Goal: Task Accomplishment & Management: Use online tool/utility

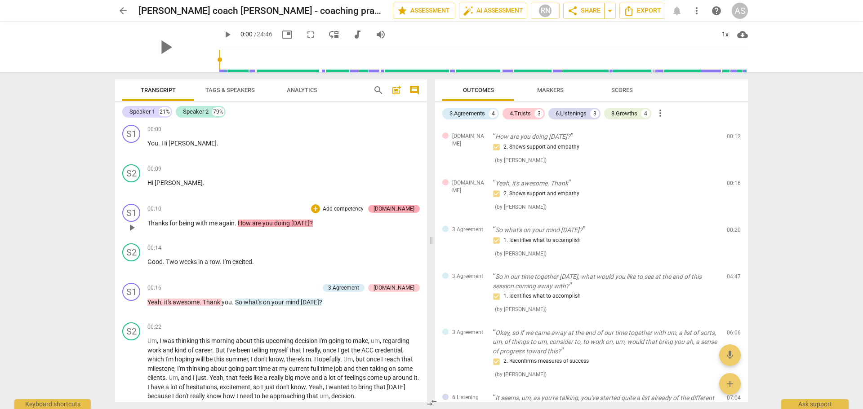
click at [401, 208] on div "[DOMAIN_NAME]" at bounding box center [393, 209] width 41 height 8
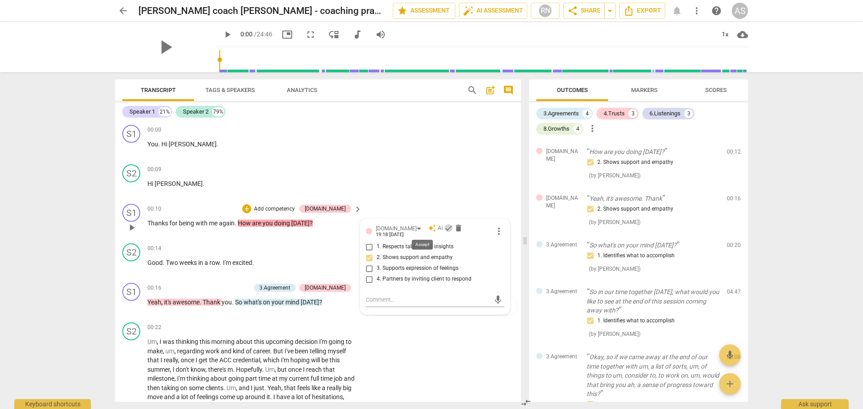
click at [444, 229] on span "check" at bounding box center [448, 228] width 9 height 9
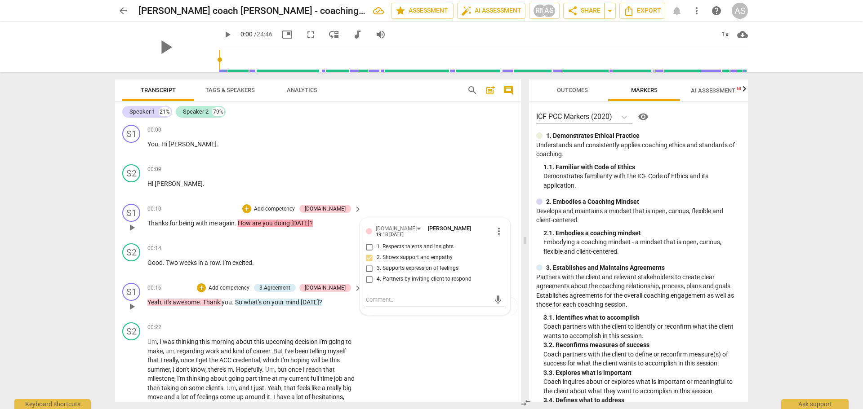
click at [340, 247] on p "Yeah , it's awesome . Thank you . So what's on your mind [DATE] ?" at bounding box center [252, 302] width 210 height 9
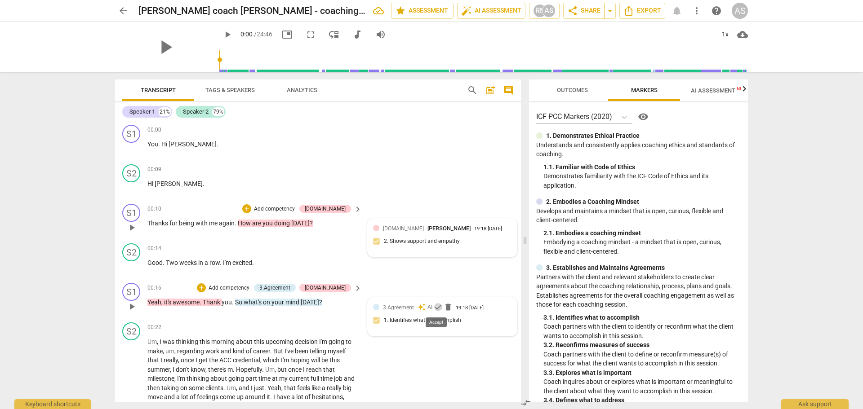
click at [435, 247] on span "check" at bounding box center [438, 307] width 9 height 9
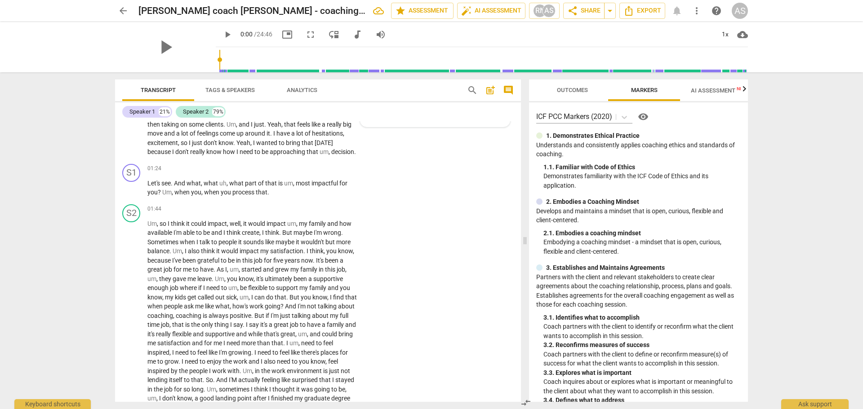
scroll to position [275, 0]
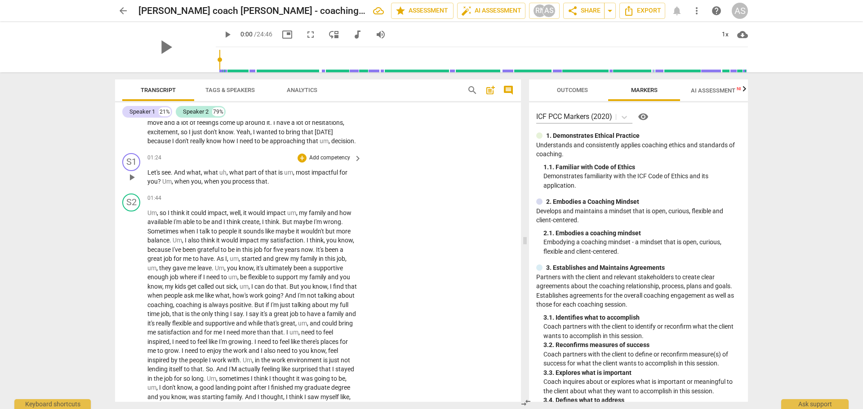
click at [336, 162] on p "Add competency" at bounding box center [329, 158] width 43 height 8
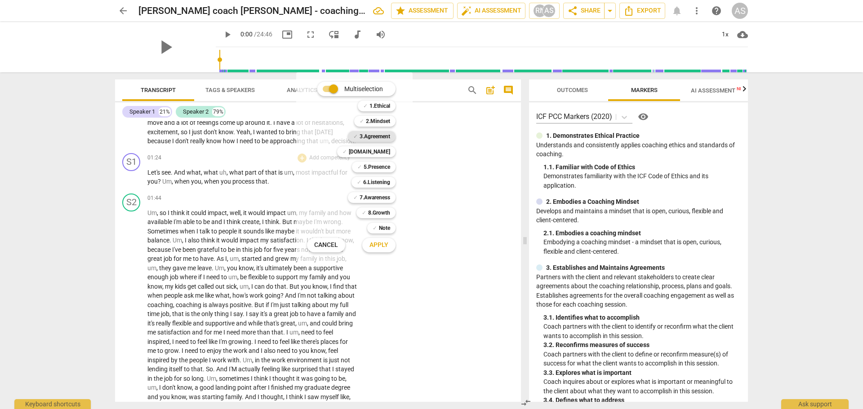
click at [377, 137] on b "3.Agreement" at bounding box center [374, 136] width 31 height 11
click at [377, 164] on b "5.Presence" at bounding box center [376, 167] width 27 height 11
click at [378, 247] on span "Apply" at bounding box center [378, 245] width 19 height 9
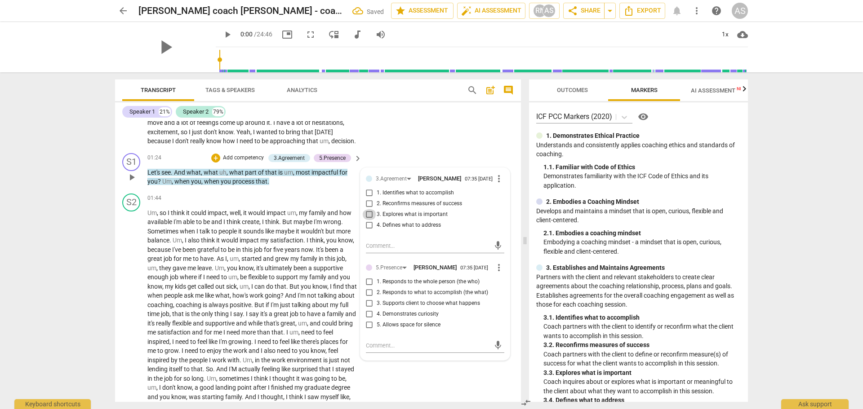
click at [367, 220] on input "3. Explores what is important" at bounding box center [369, 214] width 14 height 11
checkbox input "true"
click at [368, 247] on input "1. Responds to the whole person (the who)" at bounding box center [369, 282] width 14 height 11
checkbox input "true"
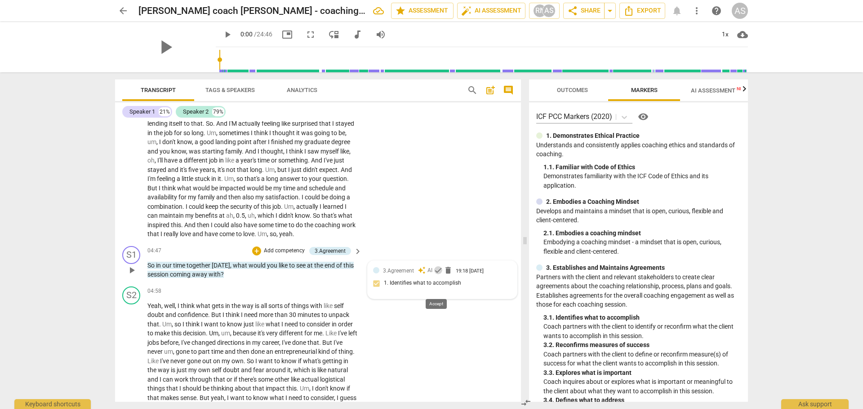
click at [435, 247] on span "check" at bounding box center [438, 270] width 9 height 9
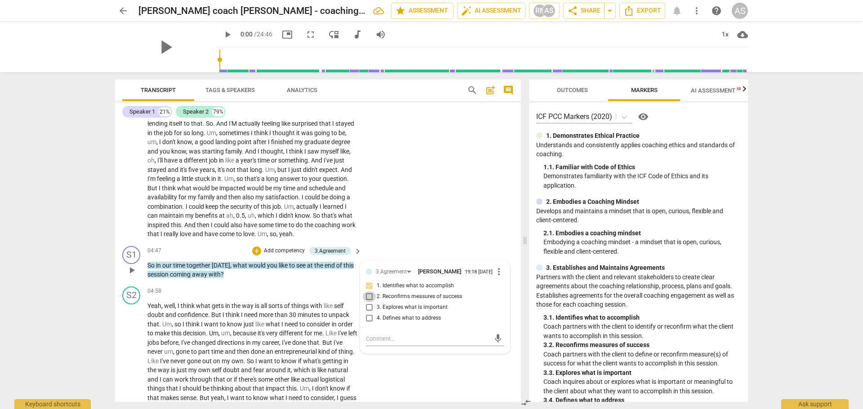
click at [366, 247] on input "2. Reconfirms measures of success" at bounding box center [369, 297] width 14 height 11
checkbox input "true"
click at [368, 247] on input "1. Identifies what to accomplish" at bounding box center [369, 286] width 14 height 11
click at [367, 247] on input "1. Identifies what to accomplish" at bounding box center [369, 286] width 14 height 11
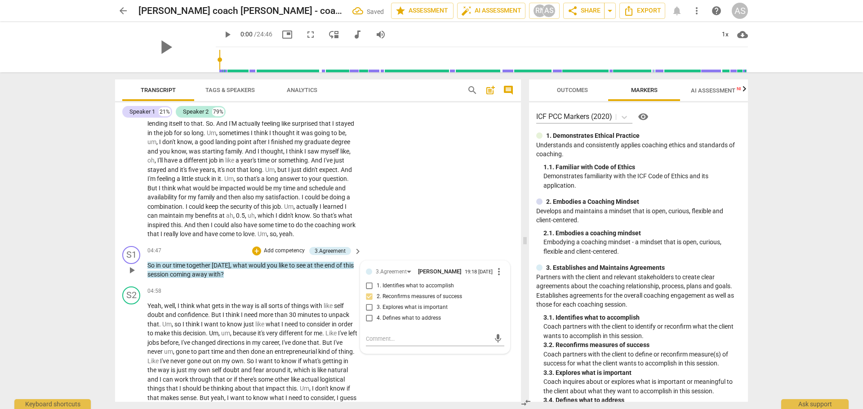
checkbox input "true"
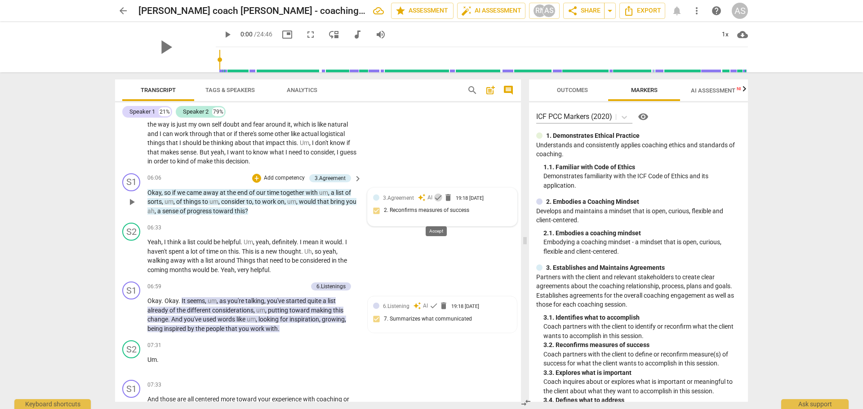
click at [436, 202] on span "check" at bounding box center [438, 197] width 9 height 9
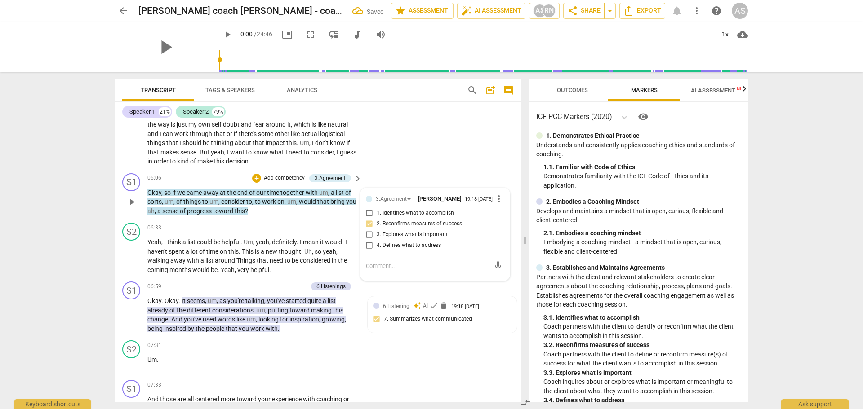
scroll to position [520, 0]
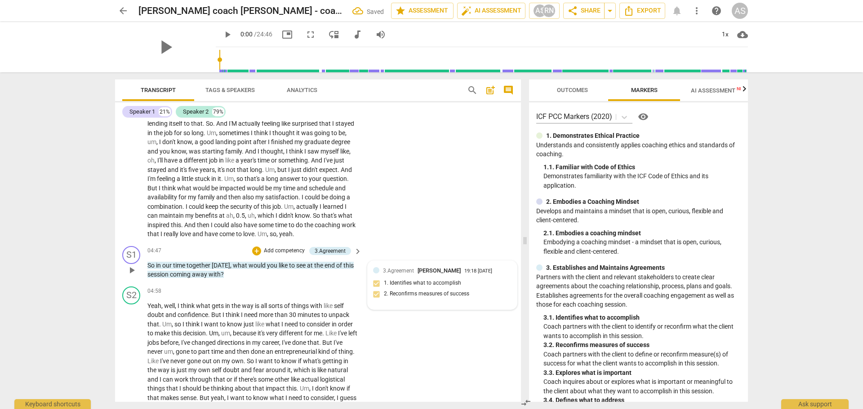
click at [374, 247] on div "3.Agreement [PERSON_NAME] 19:18 [DATE] 1. Identifies what to accomplish 2. Reco…" at bounding box center [442, 285] width 138 height 38
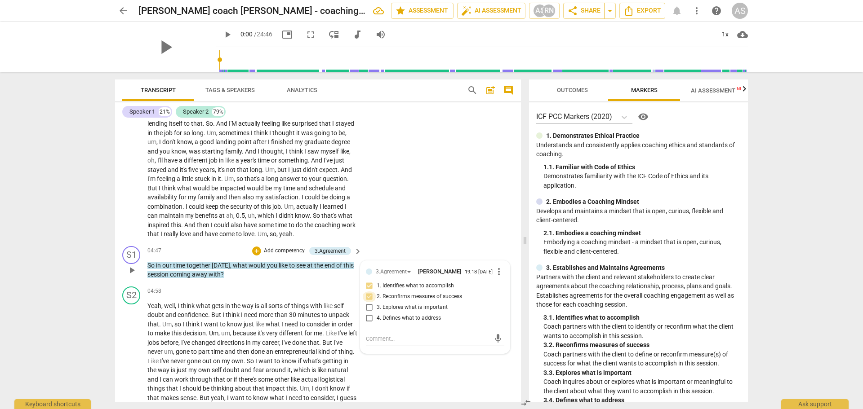
click at [367, 247] on input "2. Reconfirms measures of success" at bounding box center [369, 297] width 14 height 11
checkbox input "false"
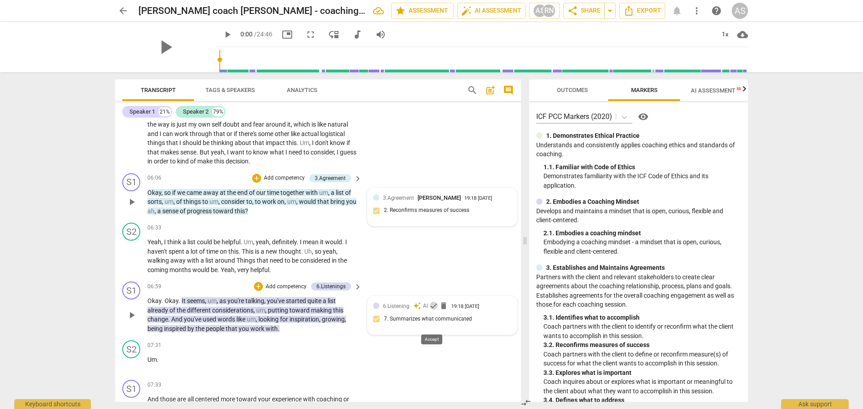
click at [432, 247] on span "check" at bounding box center [433, 305] width 9 height 9
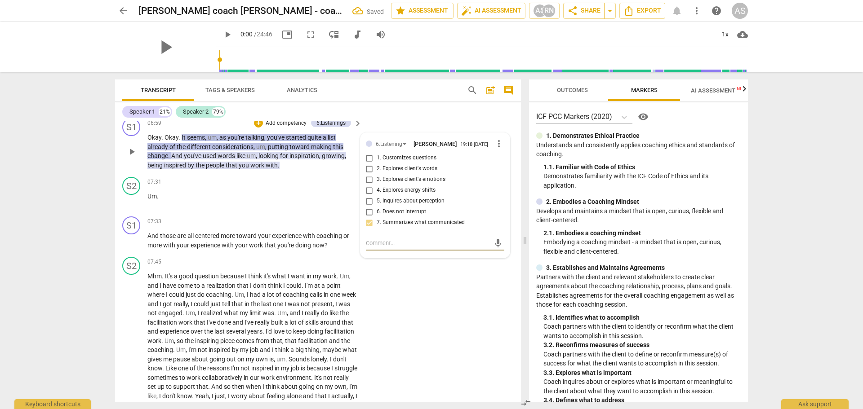
click at [283, 128] on p "Add competency" at bounding box center [286, 124] width 43 height 8
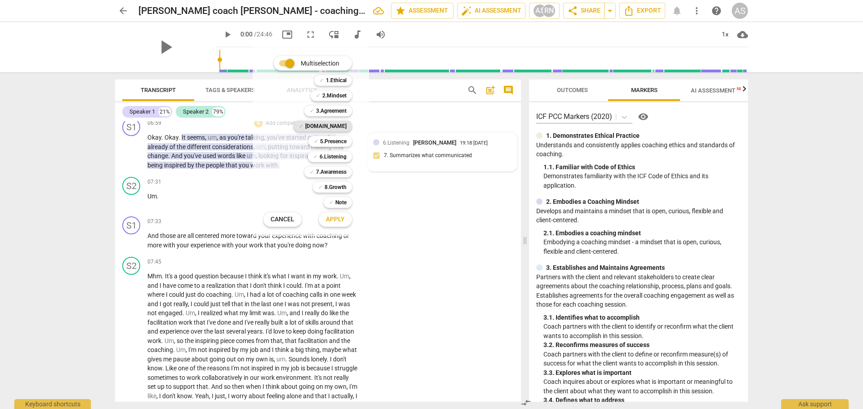
click at [334, 126] on b "[DOMAIN_NAME]" at bounding box center [325, 126] width 41 height 11
click at [335, 218] on span "Apply" at bounding box center [335, 219] width 19 height 9
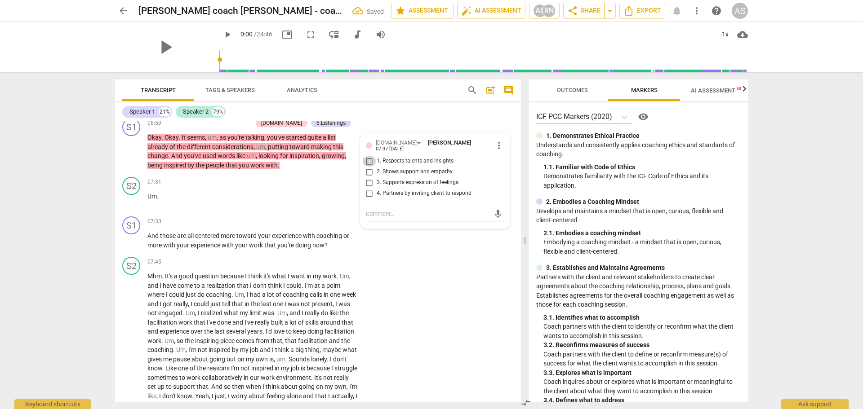
click at [368, 167] on input "1. Respects talents and insights" at bounding box center [369, 161] width 14 height 11
checkbox input "true"
click at [367, 188] on input "3. Supports expression of feelings" at bounding box center [369, 182] width 14 height 11
checkbox input "true"
click at [368, 177] on input "2. Shows support and empathy" at bounding box center [369, 172] width 14 height 11
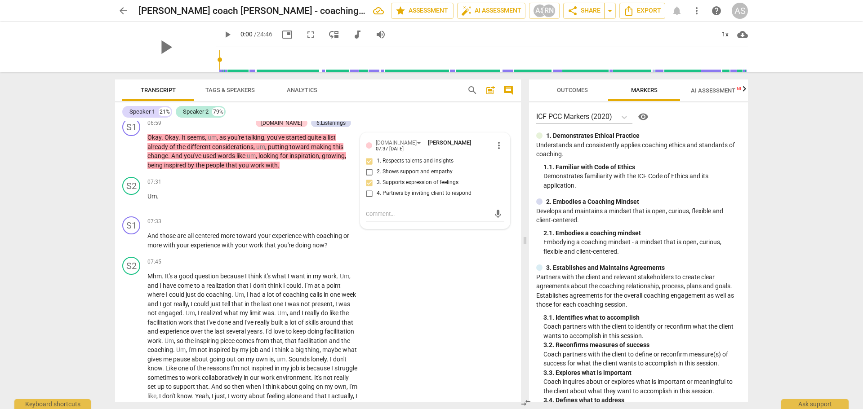
checkbox input "true"
click at [323, 226] on p "Add competency" at bounding box center [329, 222] width 43 height 8
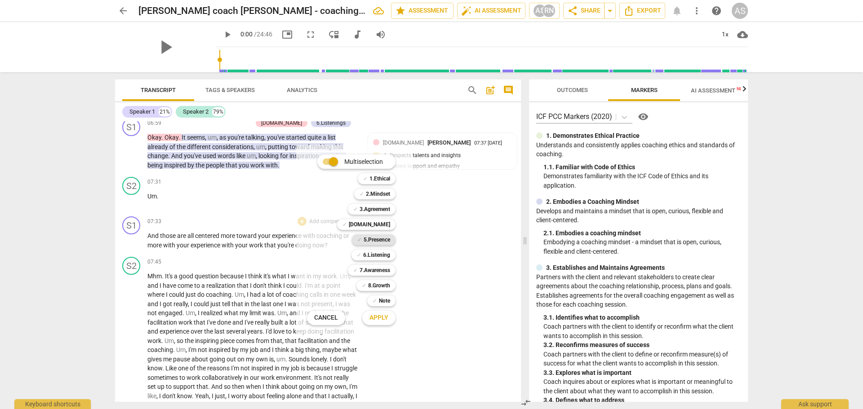
click at [376, 241] on b "5.Presence" at bounding box center [376, 240] width 27 height 11
click at [377, 247] on span "Apply" at bounding box center [378, 318] width 19 height 9
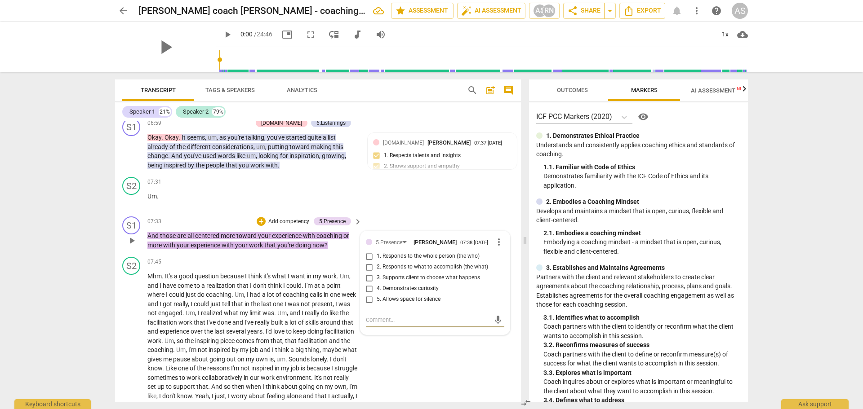
click at [366, 247] on input "4. Demonstrates curiosity" at bounding box center [369, 289] width 14 height 11
checkbox input "true"
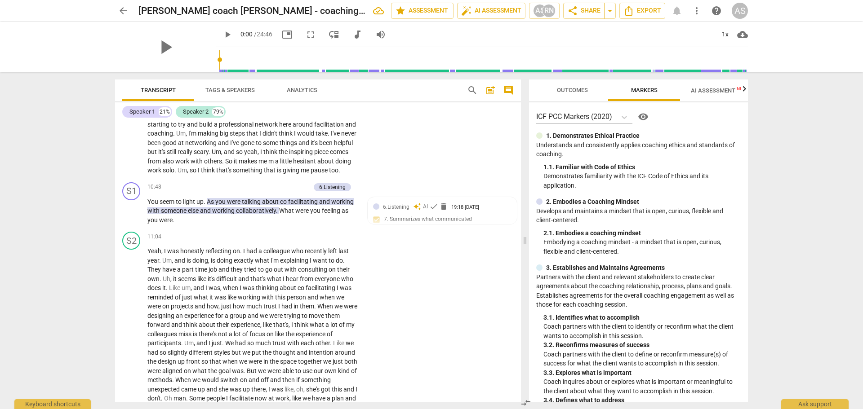
scroll to position [1341, 0]
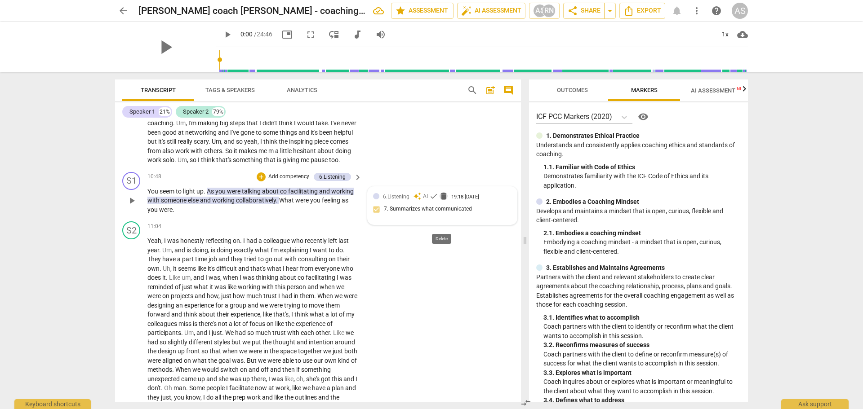
click at [439, 201] on span "delete" at bounding box center [443, 196] width 9 height 9
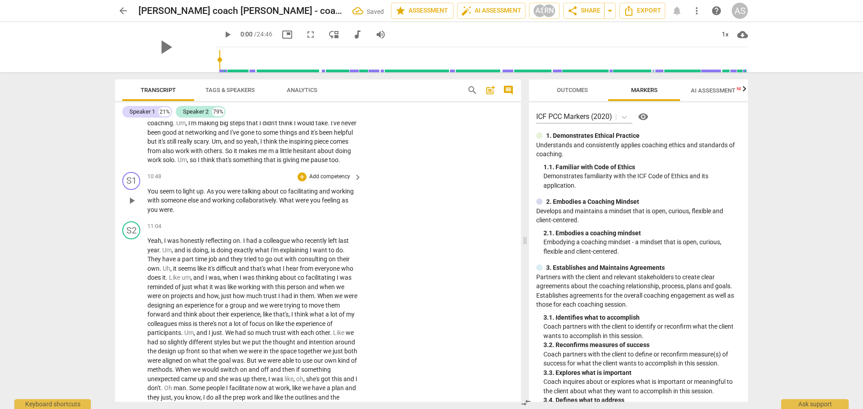
click at [330, 181] on p "Add competency" at bounding box center [329, 177] width 43 height 8
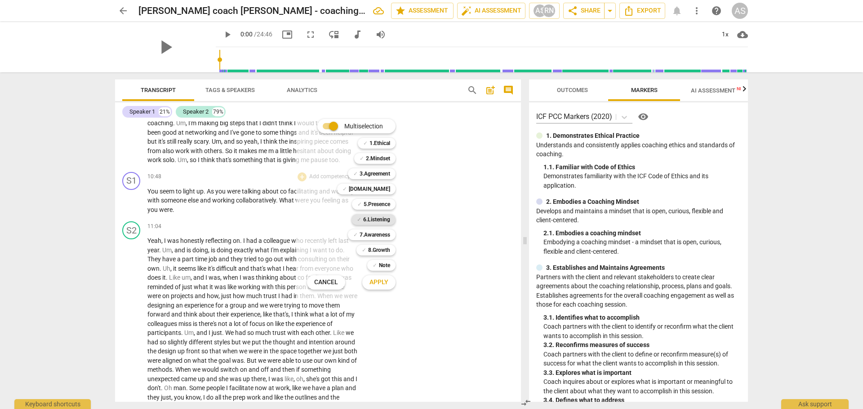
click at [372, 218] on b "6.Listening" at bounding box center [376, 219] width 27 height 11
click at [373, 202] on b "5.Presence" at bounding box center [376, 204] width 27 height 11
click at [368, 234] on b "7.Awareness" at bounding box center [374, 235] width 31 height 11
click at [378, 247] on span "Apply" at bounding box center [378, 282] width 19 height 9
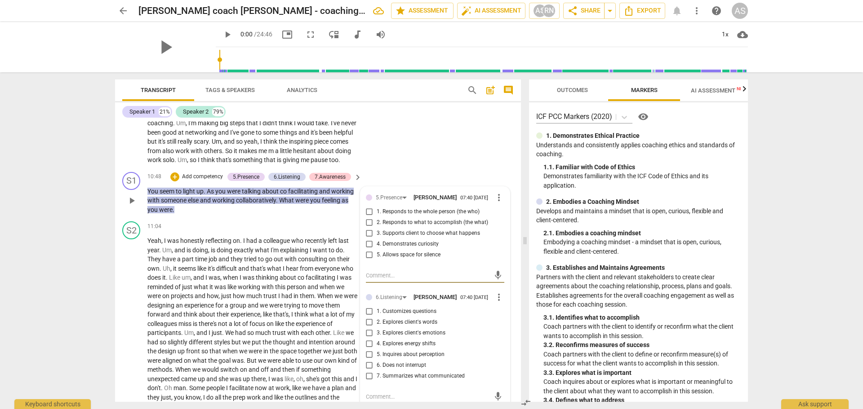
click at [367, 217] on input "1. Responds to the whole person (the who)" at bounding box center [369, 212] width 14 height 11
checkbox input "true"
click at [366, 247] on input "4. Demonstrates curiosity" at bounding box center [369, 244] width 14 height 11
checkbox input "true"
click at [365, 247] on input "1. Customizes questions" at bounding box center [369, 311] width 14 height 11
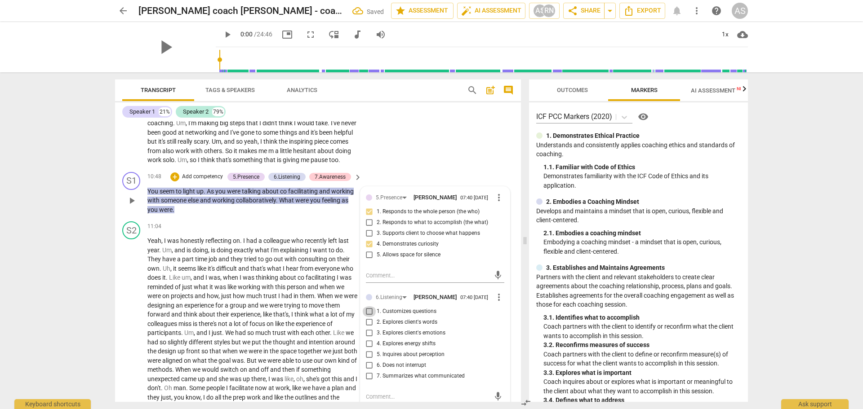
checkbox input "true"
click at [365, 247] on input "4. Explores energy shifts" at bounding box center [369, 344] width 14 height 11
checkbox input "true"
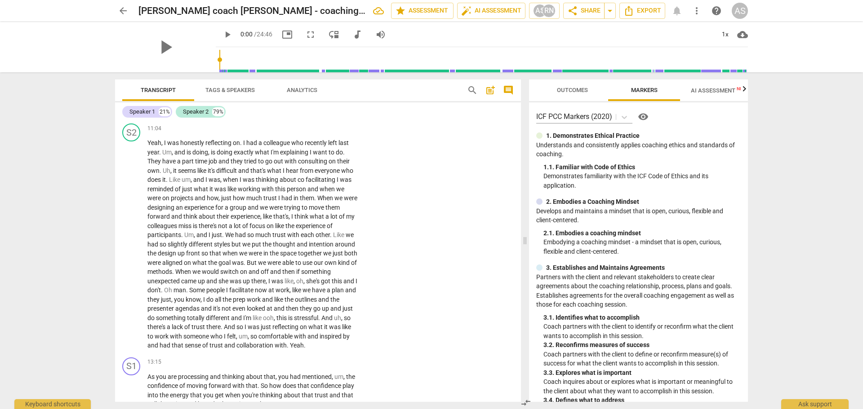
scroll to position [1428, 0]
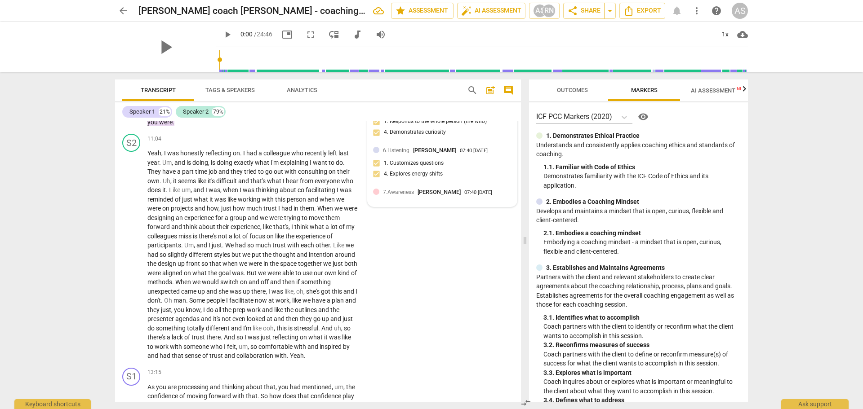
click at [388, 195] on span "7.Awareness" at bounding box center [398, 192] width 31 height 6
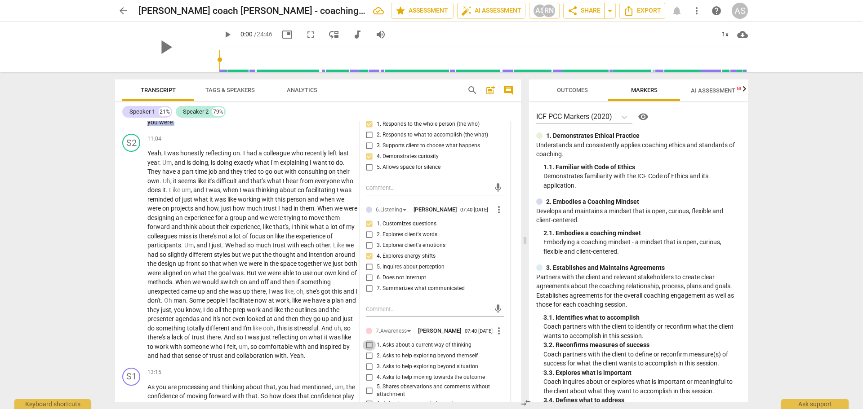
click at [368, 247] on input "1. Asks about a current way of thinking" at bounding box center [369, 345] width 14 height 11
checkbox input "true"
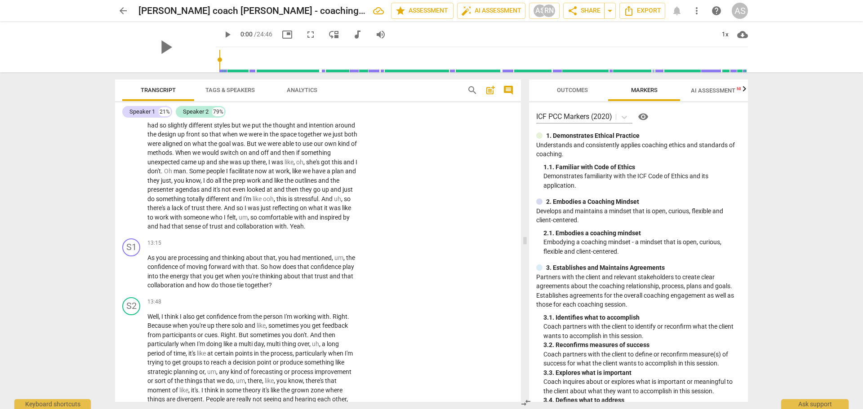
scroll to position [1563, 0]
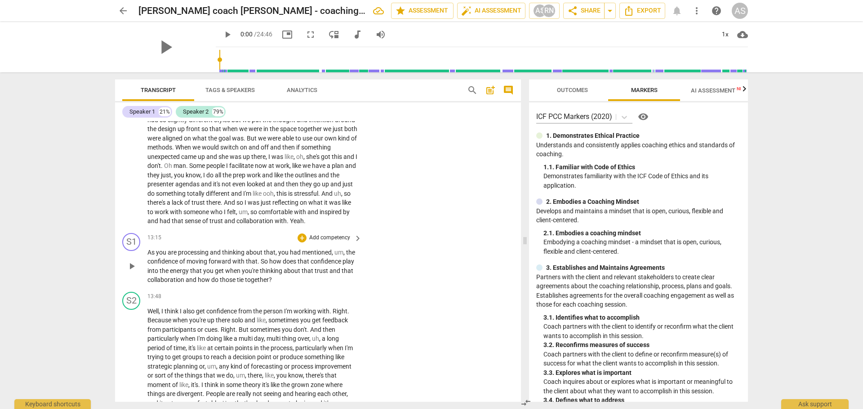
click at [335, 242] on p "Add competency" at bounding box center [329, 238] width 43 height 8
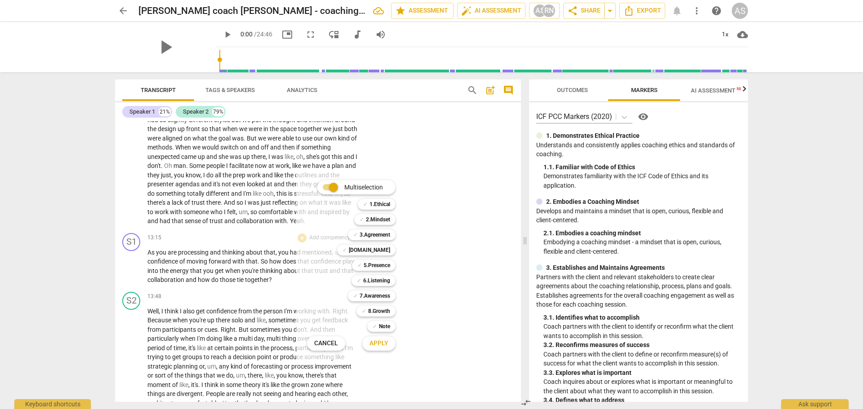
drag, startPoint x: 520, startPoint y: 270, endPoint x: 520, endPoint y: 277, distance: 6.7
click at [520, 247] on div at bounding box center [431, 204] width 863 height 409
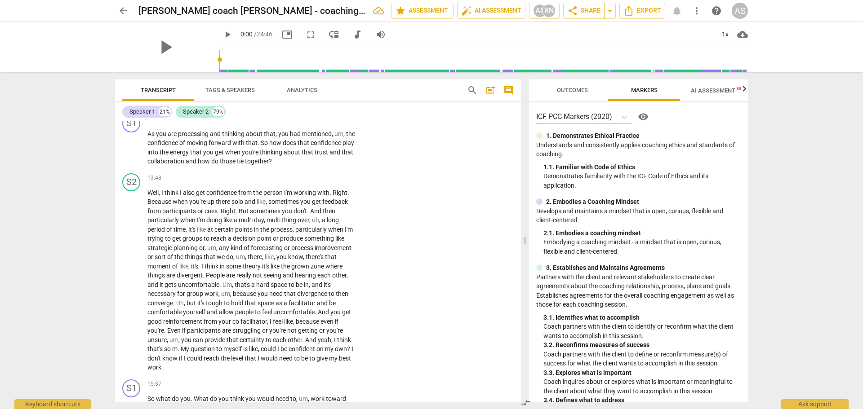
scroll to position [1687, 0]
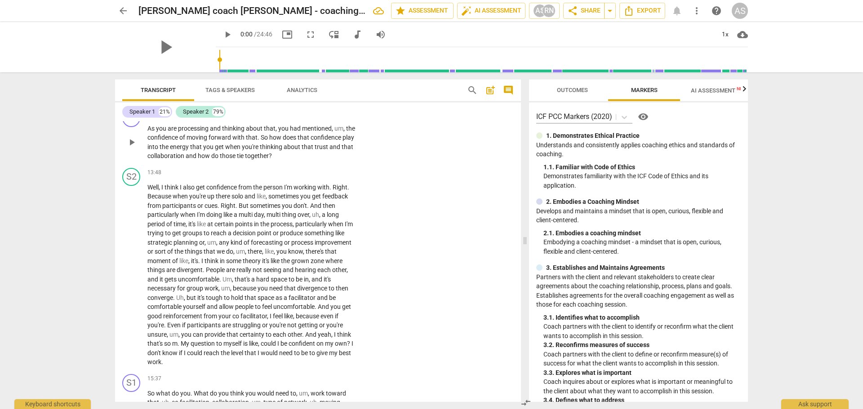
click at [329, 118] on p "Add competency" at bounding box center [329, 114] width 43 height 8
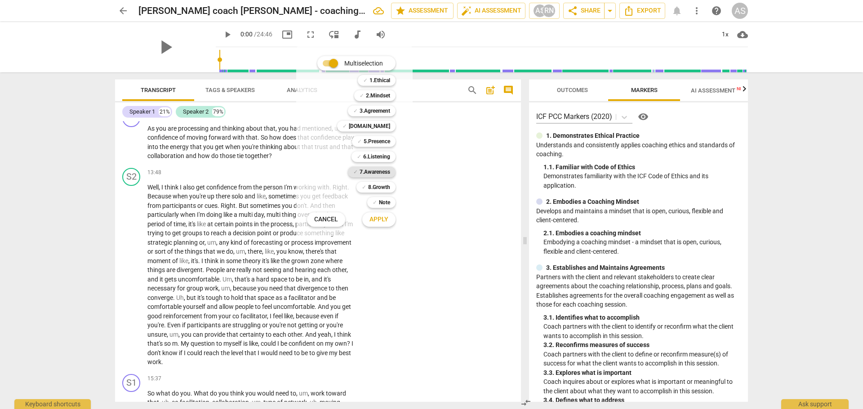
click at [373, 172] on b "7.Awareness" at bounding box center [374, 172] width 31 height 11
click at [373, 157] on b "6.Listening" at bounding box center [376, 156] width 27 height 11
click at [372, 186] on b "8.Growth" at bounding box center [379, 187] width 22 height 11
click at [373, 139] on b "5.Presence" at bounding box center [376, 141] width 27 height 11
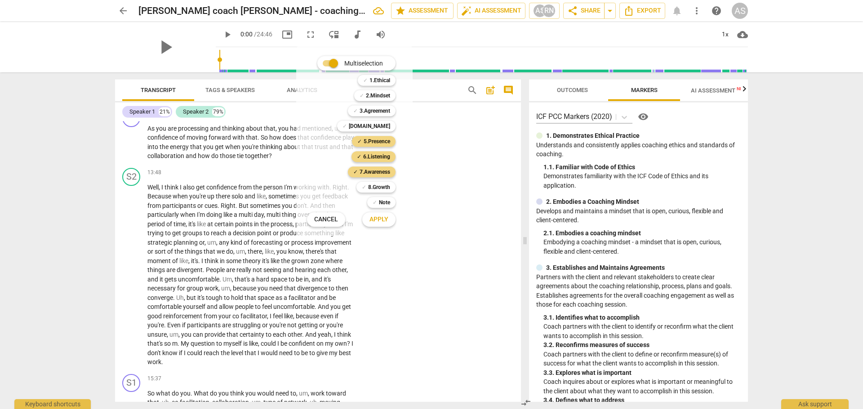
click at [377, 220] on span "Apply" at bounding box center [378, 219] width 19 height 9
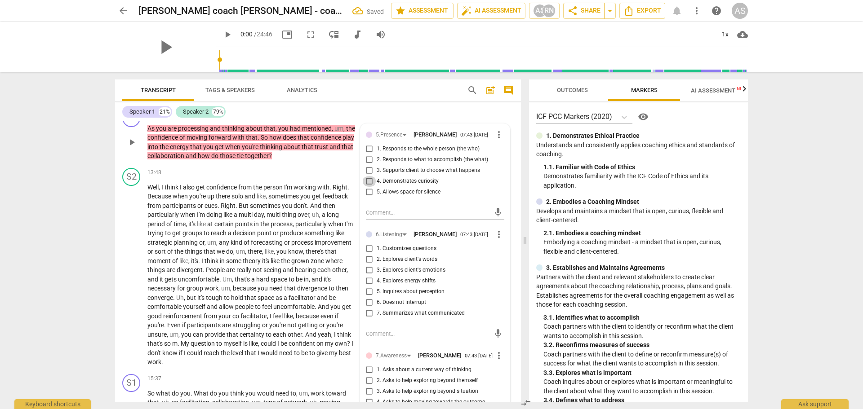
click at [366, 187] on input "4. Demonstrates curiosity" at bounding box center [369, 181] width 14 height 11
checkbox input "true"
click at [368, 247] on input "1. Customizes questions" at bounding box center [369, 249] width 14 height 11
checkbox input "true"
click at [366, 247] on input "4. Explores energy shifts" at bounding box center [369, 281] width 14 height 11
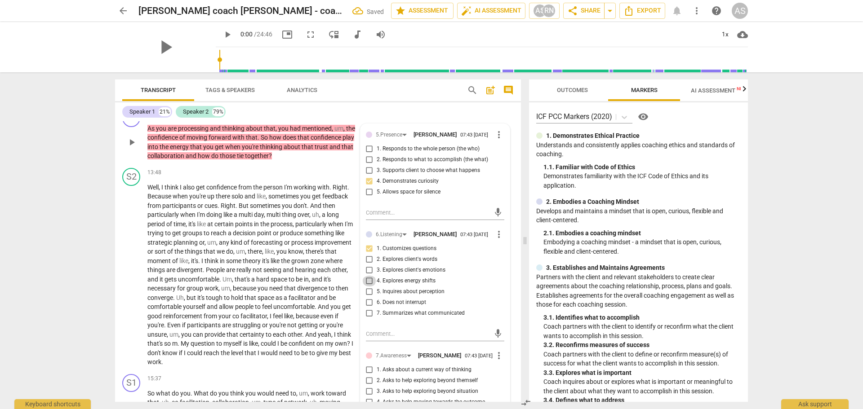
checkbox input "true"
click at [366, 247] on input "5. Inquires about perception" at bounding box center [369, 292] width 14 height 11
checkbox input "true"
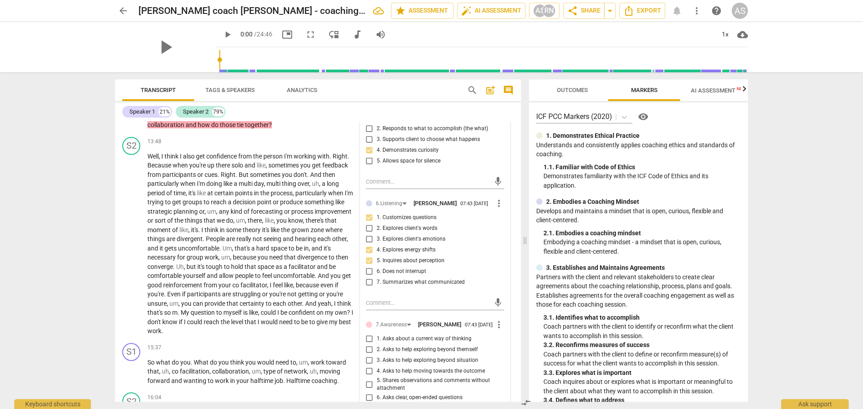
scroll to position [1723, 0]
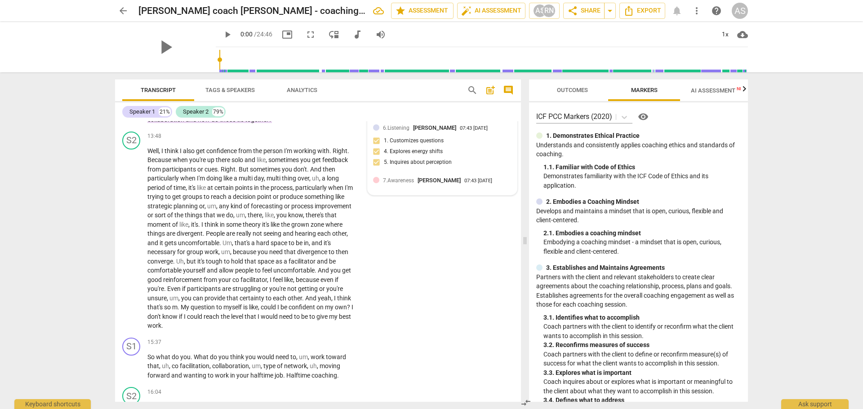
click at [397, 184] on span "7.Awareness" at bounding box center [398, 180] width 31 height 6
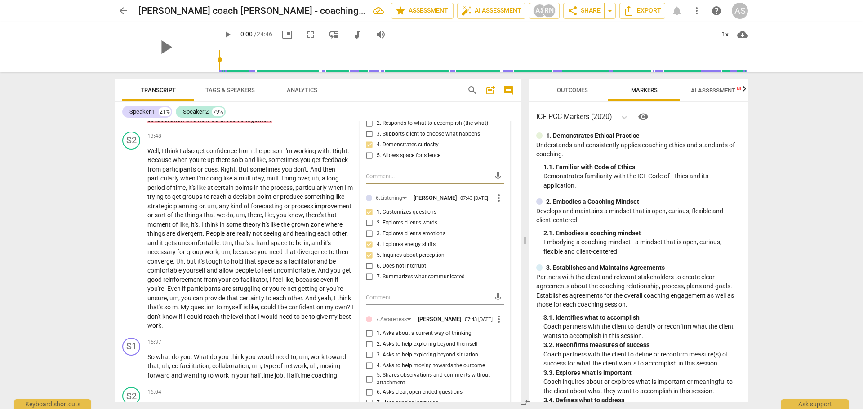
click at [368, 247] on input "2. Asks to help exploring beyond themself" at bounding box center [369, 344] width 14 height 11
checkbox input "true"
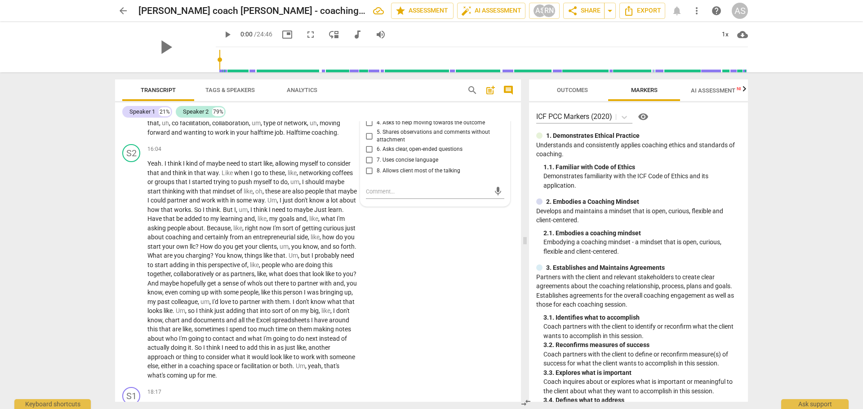
scroll to position [1972, 0]
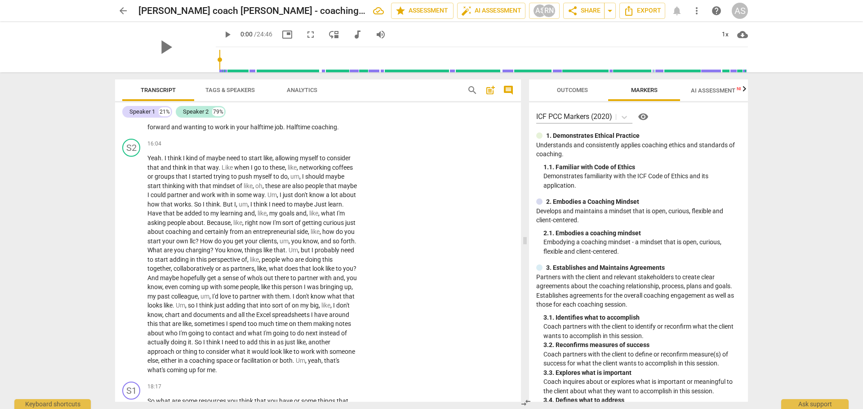
click at [322, 98] on p "Add competency" at bounding box center [329, 94] width 43 height 8
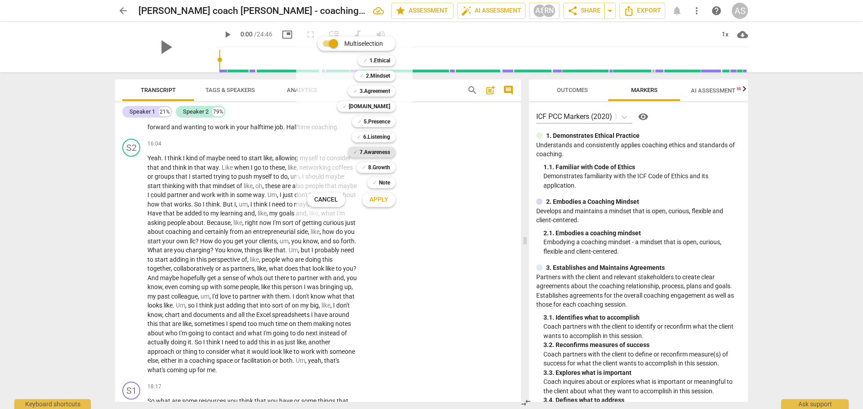
click at [370, 151] on b "7.Awareness" at bounding box center [374, 152] width 31 height 11
click at [371, 169] on b "8.Growth" at bounding box center [379, 167] width 22 height 11
click at [372, 202] on span "Apply" at bounding box center [378, 199] width 19 height 9
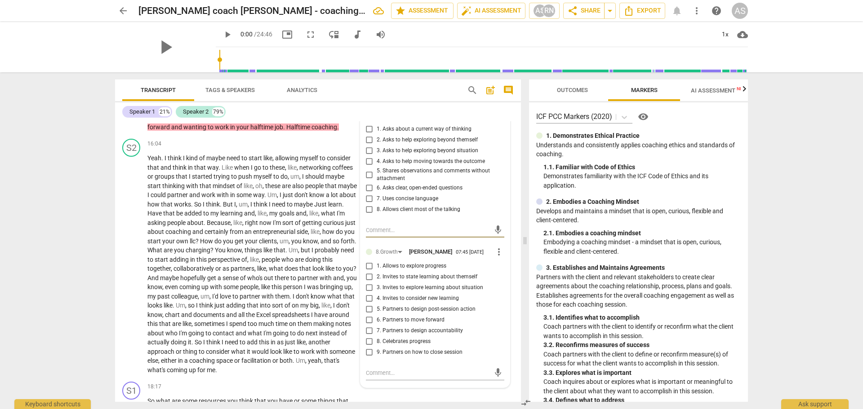
click at [366, 156] on input "3. Asks to help exploring beyond situation" at bounding box center [369, 151] width 14 height 11
checkbox input "true"
click at [366, 167] on input "4. Asks to help moving towards the outcome" at bounding box center [369, 161] width 14 height 11
checkbox input "true"
drag, startPoint x: 412, startPoint y: 243, endPoint x: 368, endPoint y: 220, distance: 49.2
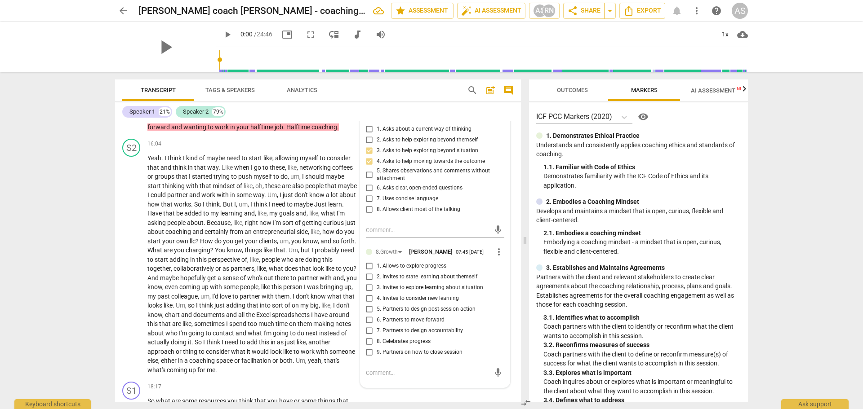
click at [368, 194] on input "6. Asks clear, open-ended questions" at bounding box center [369, 188] width 14 height 11
checkbox input "true"
click at [496, 247] on span "more_vert" at bounding box center [498, 252] width 11 height 11
click at [504, 247] on li "Delete" at bounding box center [505, 299] width 31 height 17
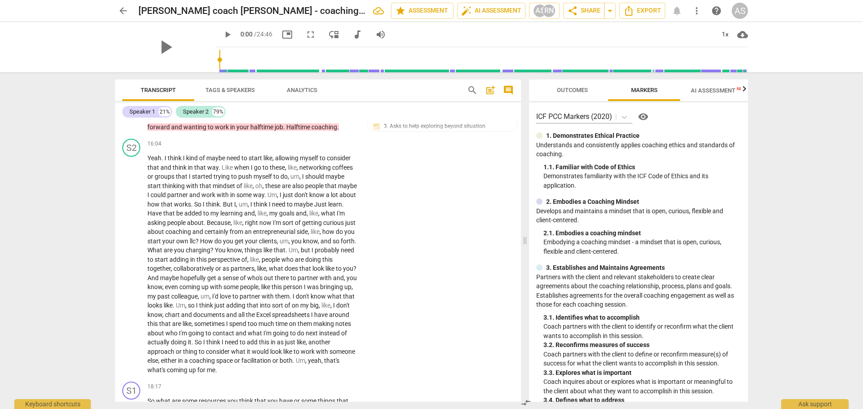
click at [287, 98] on p "Add competency" at bounding box center [284, 94] width 43 height 8
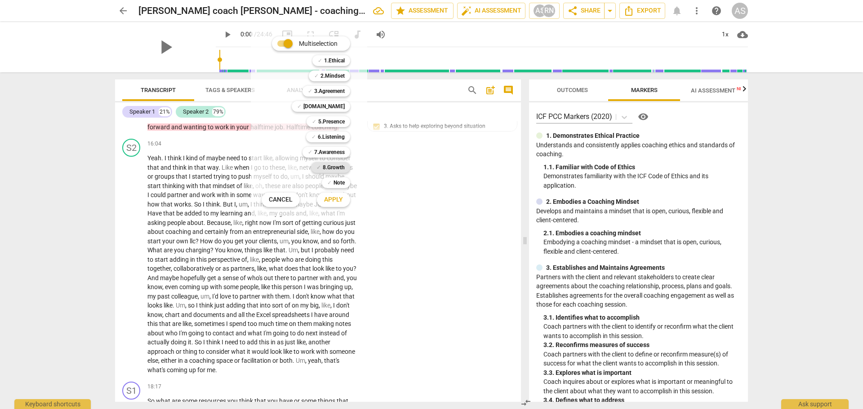
click at [328, 167] on b "8.Growth" at bounding box center [334, 167] width 22 height 11
click at [339, 202] on span "Apply" at bounding box center [333, 199] width 19 height 9
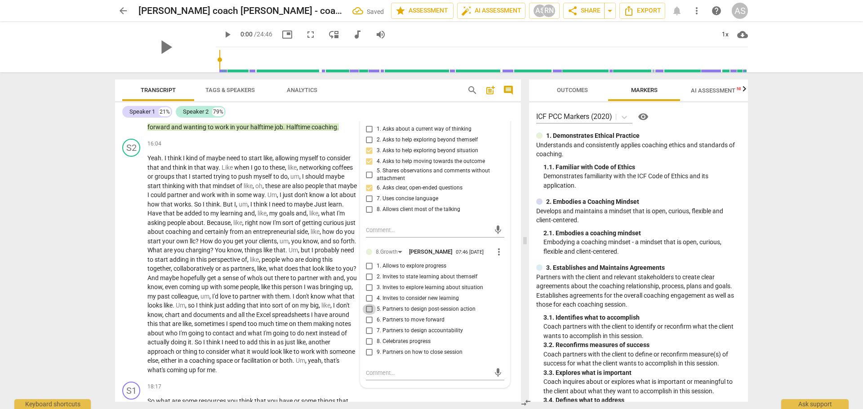
click at [368, 247] on input "5. Partners to design post-session action" at bounding box center [369, 309] width 14 height 11
checkbox input "true"
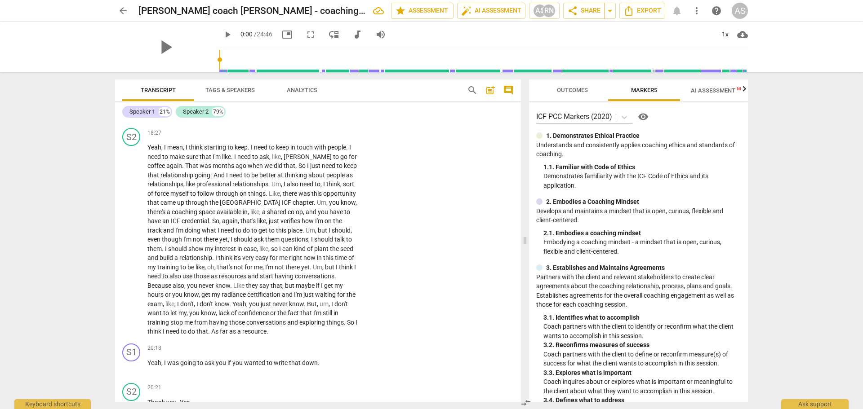
scroll to position [2256, 0]
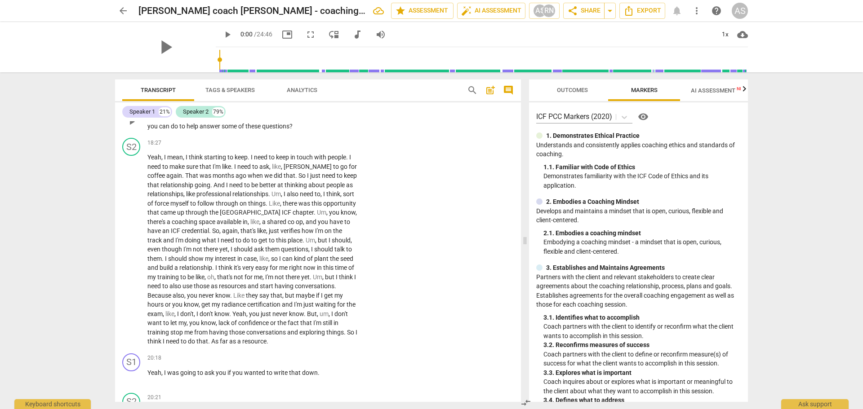
click at [325, 107] on p "Add competency" at bounding box center [329, 103] width 43 height 8
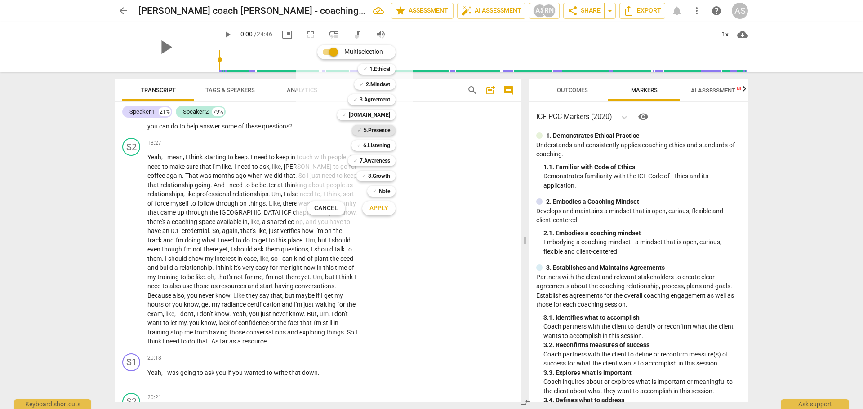
click at [372, 133] on b "5.Presence" at bounding box center [376, 130] width 27 height 11
click at [371, 132] on b "5.Presence" at bounding box center [376, 130] width 27 height 11
click at [375, 160] on b "7.Awareness" at bounding box center [374, 160] width 31 height 11
click at [379, 175] on b "8.Growth" at bounding box center [379, 176] width 22 height 11
click at [376, 211] on span "Apply" at bounding box center [378, 208] width 19 height 9
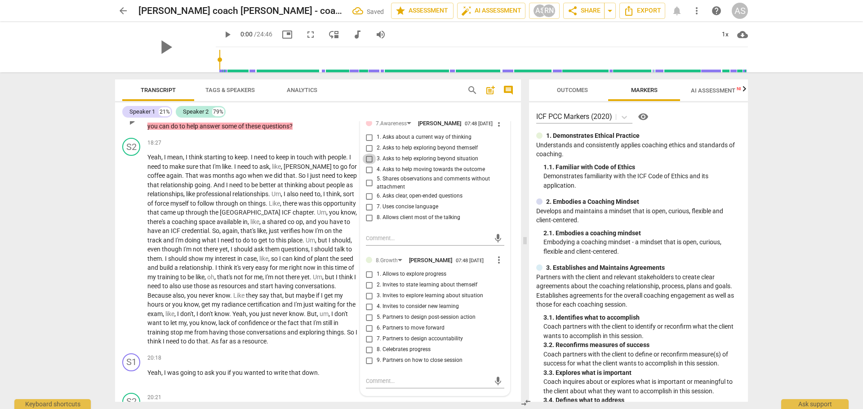
click at [368, 164] on input "3. Asks to help exploring beyond situation" at bounding box center [369, 159] width 14 height 11
checkbox input "true"
click at [366, 213] on input "7. Uses concise language" at bounding box center [369, 207] width 14 height 11
checkbox input "true"
click at [368, 202] on input "6. Asks clear, open-ended questions" at bounding box center [369, 196] width 14 height 11
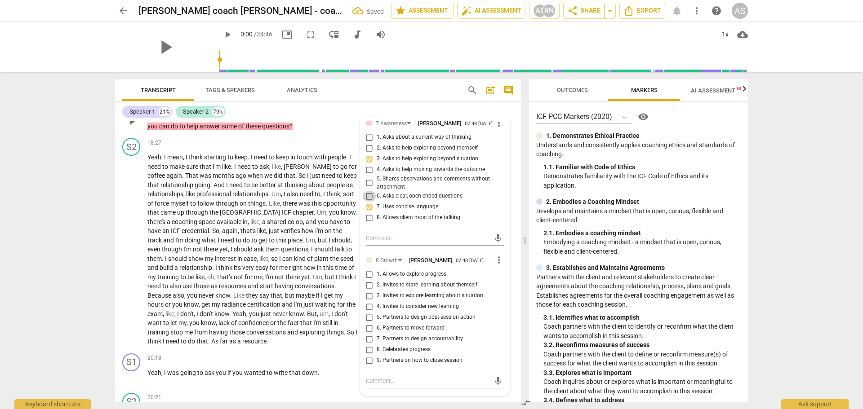
checkbox input "true"
click at [367, 175] on input "4. Asks to help moving towards the outcome" at bounding box center [369, 169] width 14 height 11
checkbox input "true"
click at [365, 247] on input "5. Partners to design post-session action" at bounding box center [369, 317] width 14 height 11
checkbox input "true"
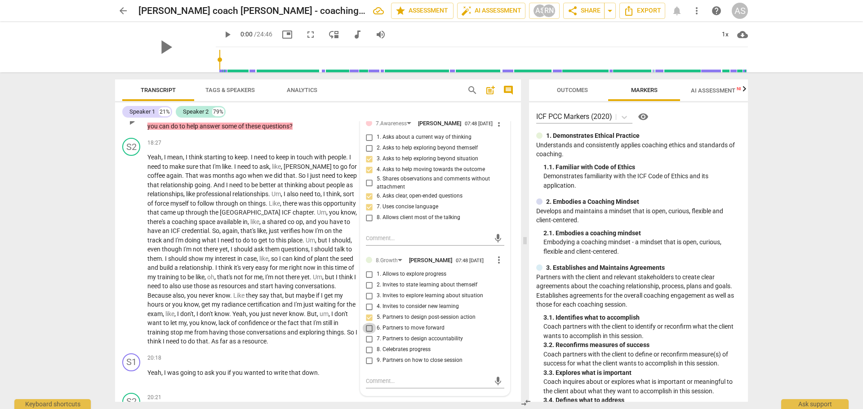
click at [366, 247] on input "6. Partners to move forward" at bounding box center [369, 328] width 14 height 11
checkbox input "true"
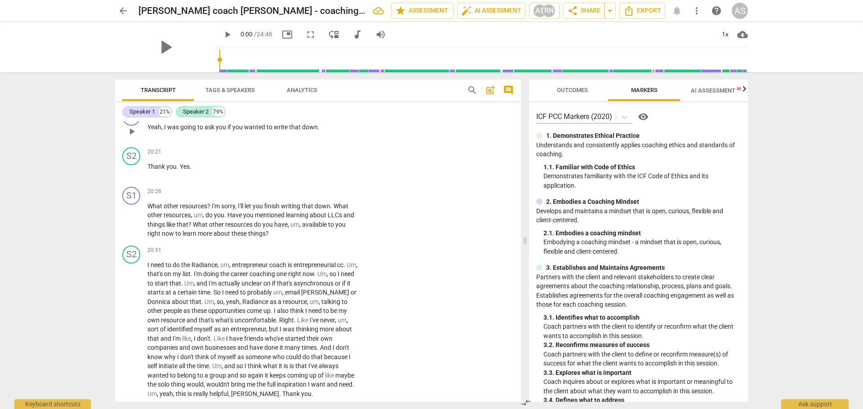
drag, startPoint x: 323, startPoint y: 139, endPoint x: 315, endPoint y: 140, distance: 8.6
click at [315, 117] on p "Add competency" at bounding box center [329, 113] width 43 height 8
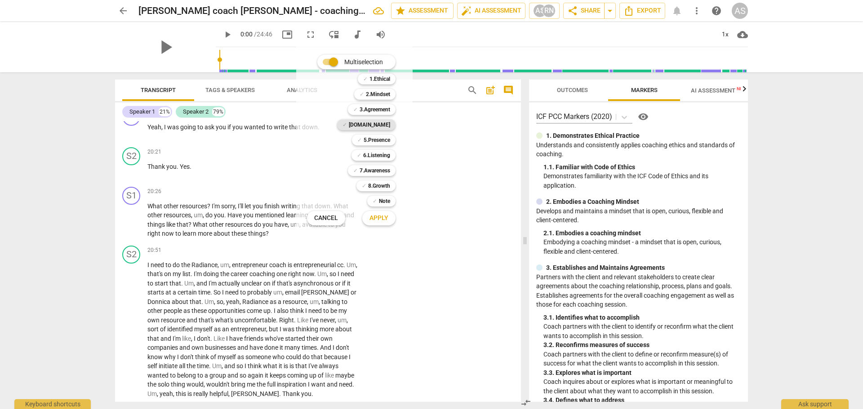
click at [381, 127] on b "[DOMAIN_NAME]" at bounding box center [369, 125] width 41 height 11
click at [378, 217] on span "Apply" at bounding box center [378, 218] width 19 height 9
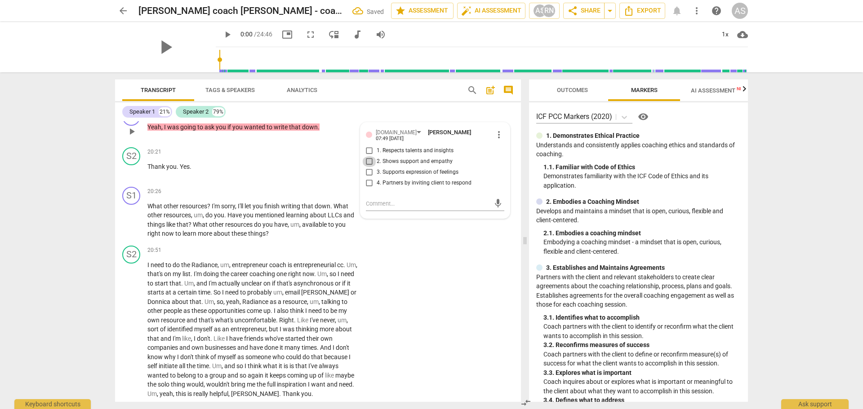
click at [367, 167] on input "2. Shows support and empathy" at bounding box center [369, 161] width 14 height 11
checkbox input "true"
click at [321, 196] on p "Add competency" at bounding box center [329, 192] width 43 height 8
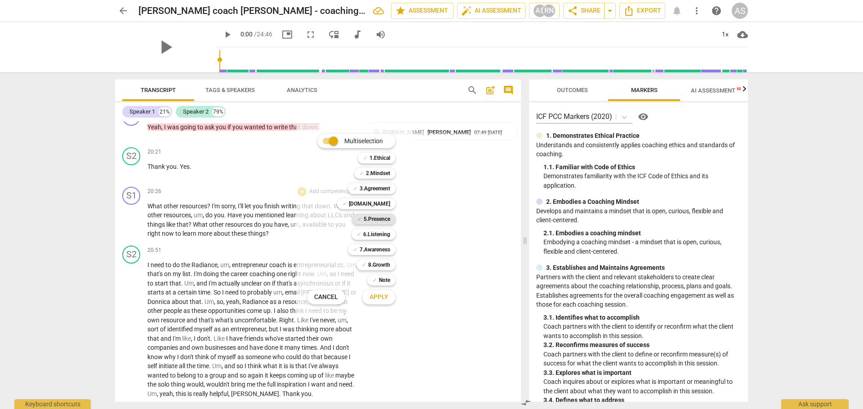
click at [377, 219] on b "5.Presence" at bounding box center [376, 219] width 27 height 11
click at [378, 247] on span "Apply" at bounding box center [378, 297] width 19 height 9
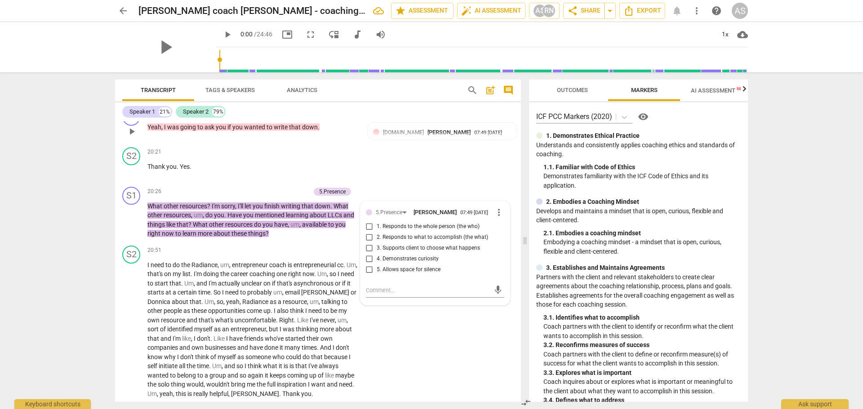
click at [296, 117] on p "Add competency" at bounding box center [274, 113] width 43 height 8
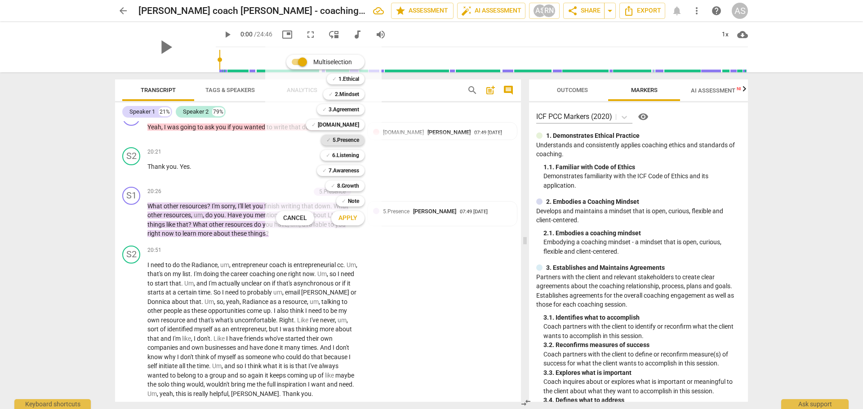
click at [342, 140] on b "5.Presence" at bounding box center [345, 140] width 27 height 11
click at [350, 222] on span "Apply" at bounding box center [347, 218] width 19 height 9
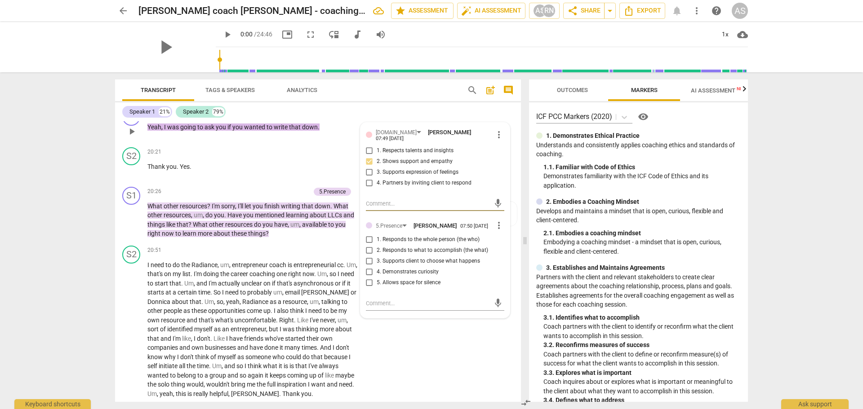
click at [367, 247] on input "3. Supports client to choose what happens" at bounding box center [369, 261] width 14 height 11
checkbox input "true"
click at [284, 196] on p "Add competency" at bounding box center [288, 192] width 43 height 8
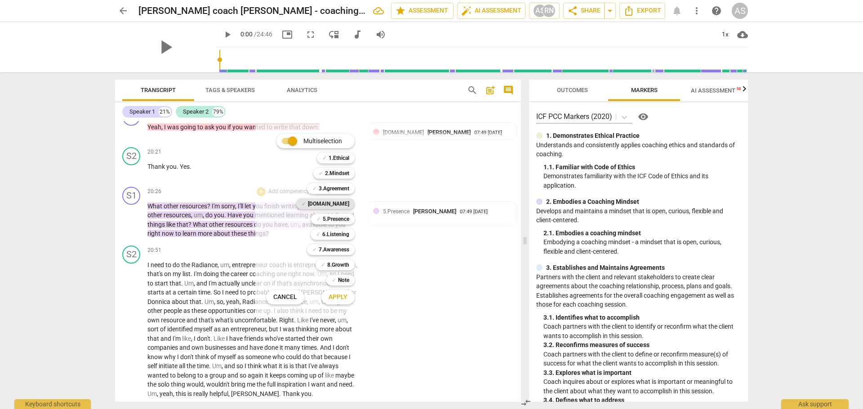
click at [337, 205] on b "[DOMAIN_NAME]" at bounding box center [328, 204] width 41 height 11
click at [333, 220] on b "5.Presence" at bounding box center [336, 219] width 27 height 11
click at [332, 247] on b "8.Growth" at bounding box center [338, 265] width 22 height 11
click at [336, 247] on span "Apply" at bounding box center [337, 297] width 19 height 9
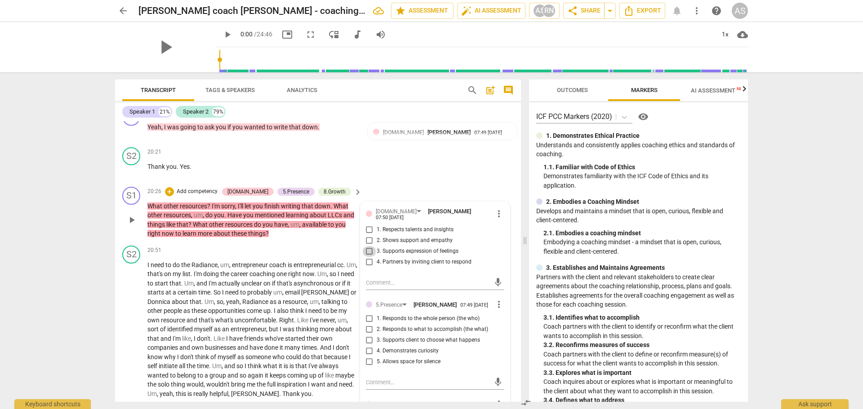
click at [366, 247] on input "3. Supports expression of feelings" at bounding box center [369, 251] width 14 height 11
checkbox input "true"
click at [366, 247] on input "4. Demonstrates curiosity" at bounding box center [369, 351] width 14 height 11
checkbox input "true"
click at [366, 247] on input "2. Responds to what to accomplish (the what)" at bounding box center [369, 329] width 14 height 11
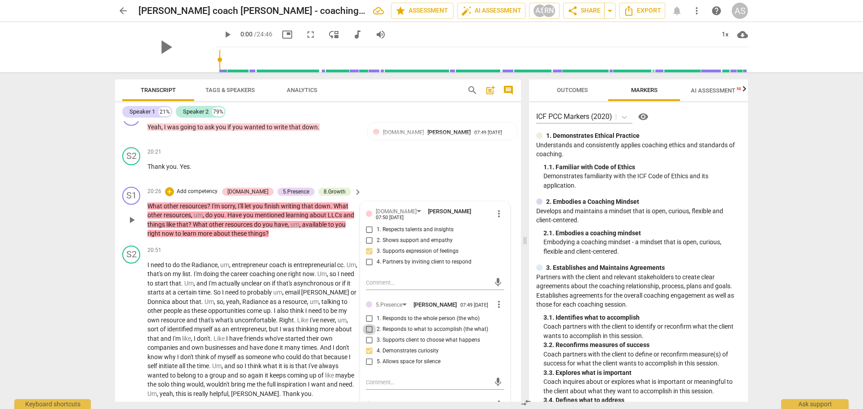
checkbox input "true"
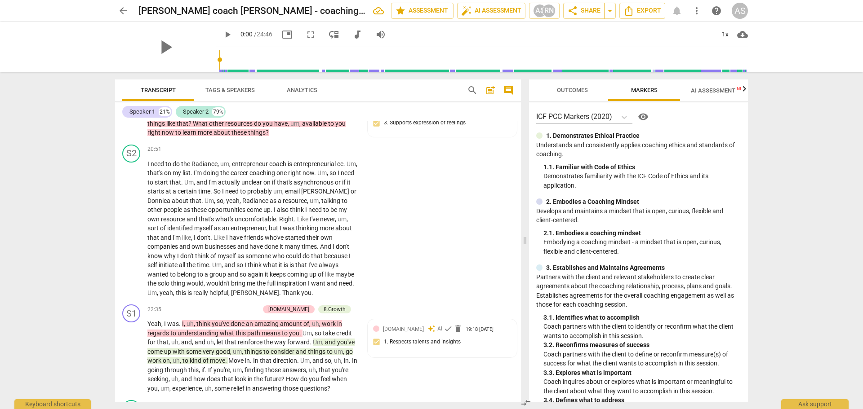
scroll to position [2608, 0]
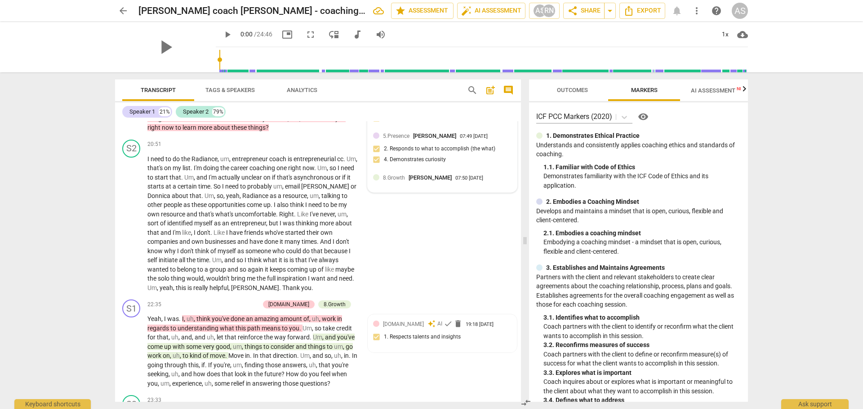
click at [395, 181] on span "8.Growth" at bounding box center [394, 178] width 22 height 6
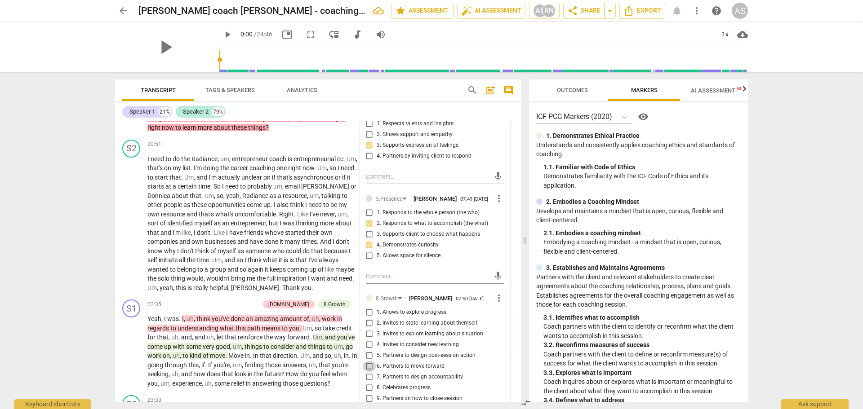
click at [366, 247] on input "6. Partners to move forward" at bounding box center [369, 366] width 14 height 11
checkbox input "true"
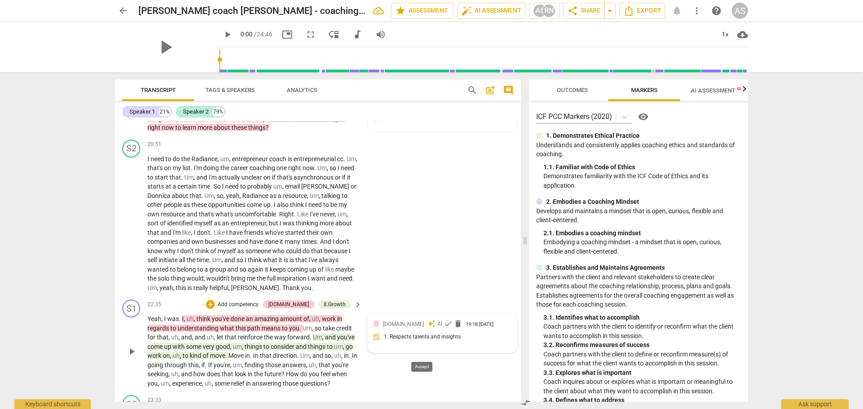
click at [443, 247] on span "check" at bounding box center [447, 323] width 9 height 9
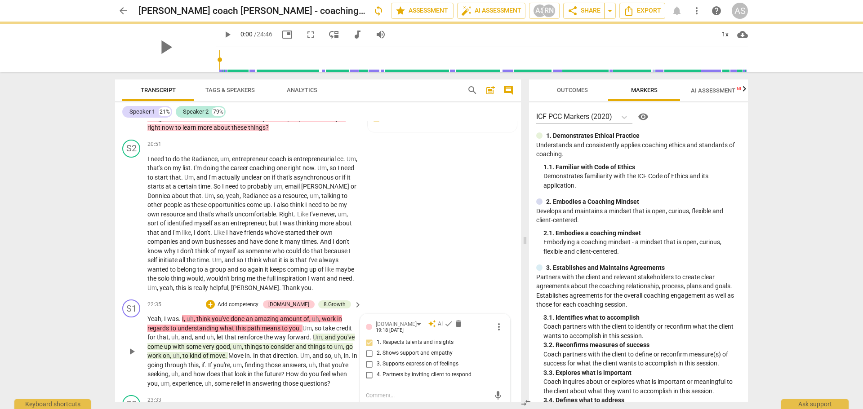
scroll to position [2767, 0]
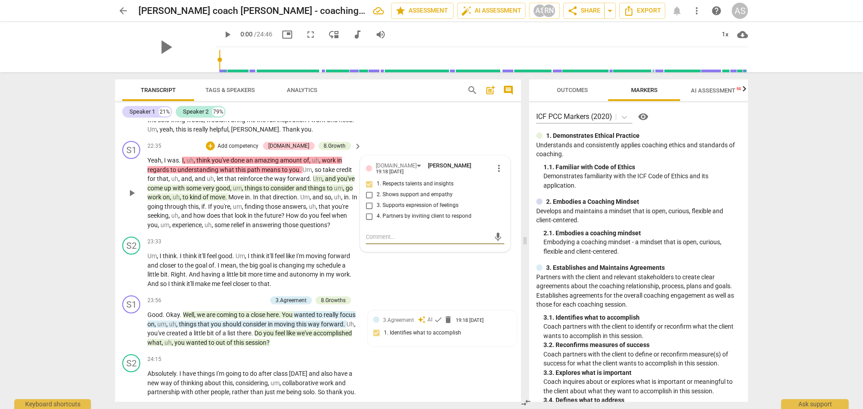
click at [367, 200] on input "2. Shows support and empathy" at bounding box center [369, 195] width 14 height 11
checkbox input "true"
click at [339, 150] on div "8.Growth" at bounding box center [334, 146] width 22 height 8
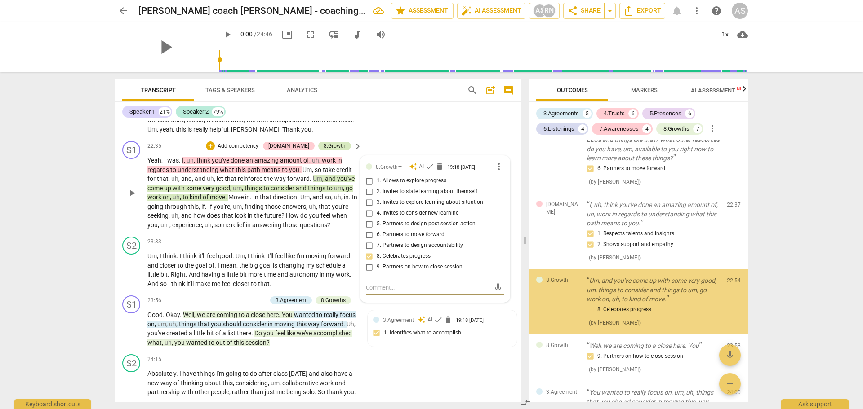
scroll to position [2033, 0]
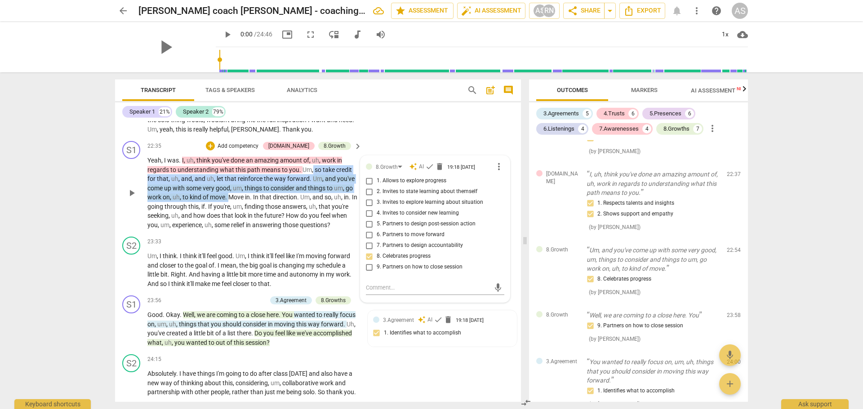
drag, startPoint x: 229, startPoint y: 224, endPoint x: 313, endPoint y: 198, distance: 88.0
click at [313, 198] on p "Yeah , I was . I , uh , think you've done an amazing amount of , uh , work in r…" at bounding box center [252, 193] width 210 height 74
click at [259, 151] on p "Add competency" at bounding box center [238, 146] width 43 height 8
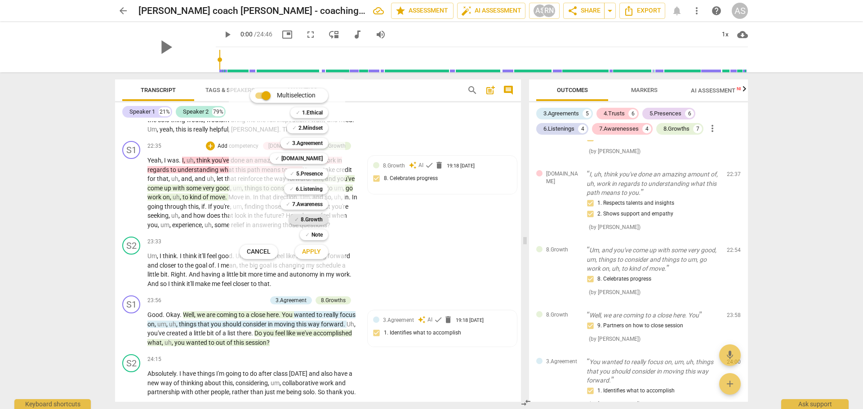
click at [307, 217] on b "8.Growth" at bounding box center [312, 219] width 22 height 11
click at [308, 247] on span "Apply" at bounding box center [311, 252] width 19 height 9
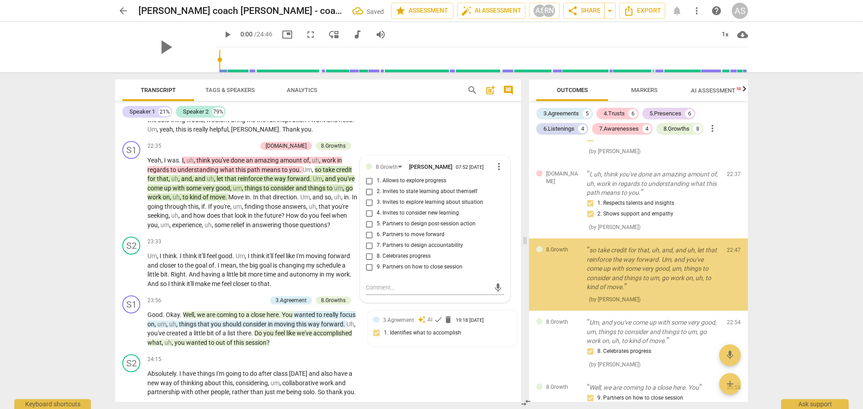
scroll to position [2036, 0]
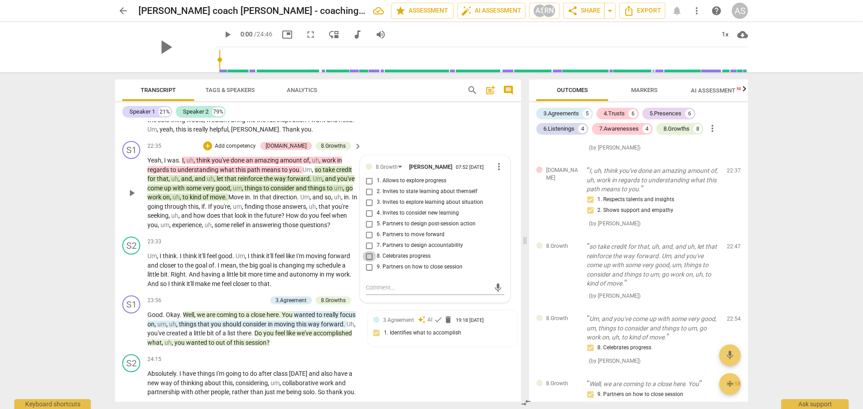
click at [367, 247] on input "8. Celebrates progress" at bounding box center [369, 256] width 14 height 11
checkbox input "true"
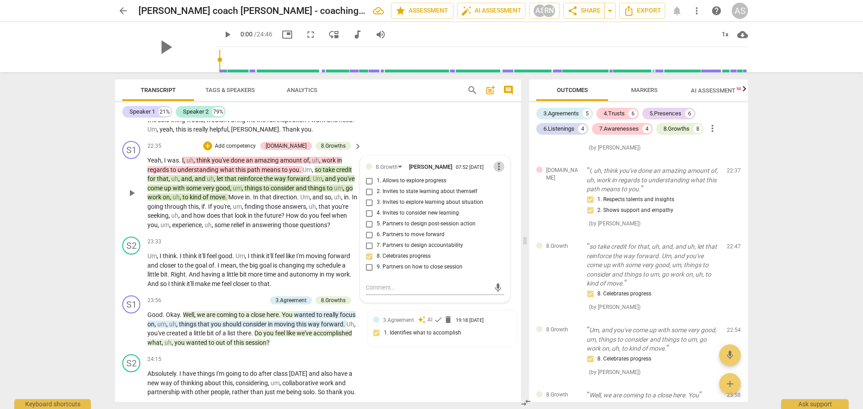
click at [494, 172] on span "more_vert" at bounding box center [498, 166] width 11 height 11
click at [503, 212] on li "Delete" at bounding box center [505, 211] width 31 height 17
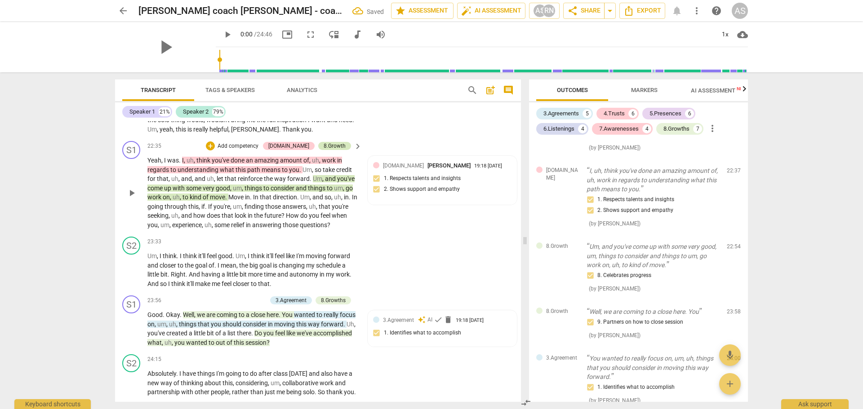
click at [334, 150] on div "8.Growth" at bounding box center [334, 146] width 22 height 8
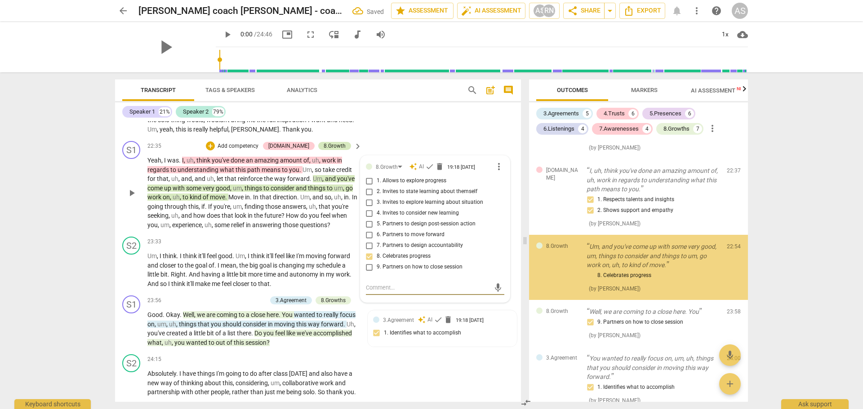
scroll to position [2033, 0]
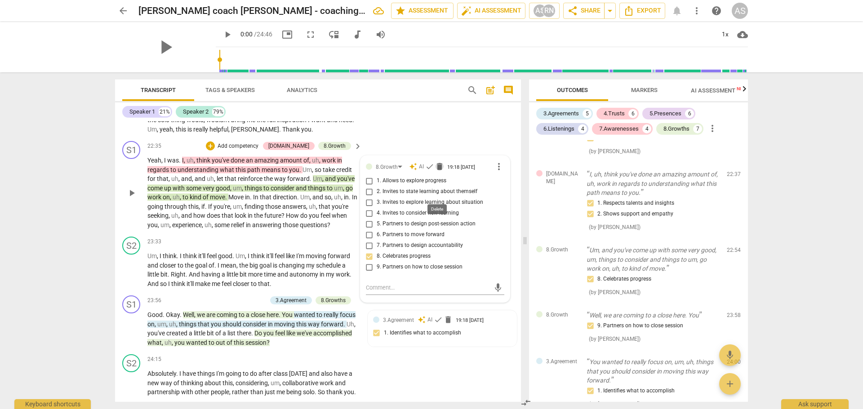
click at [436, 171] on span "delete" at bounding box center [439, 166] width 9 height 9
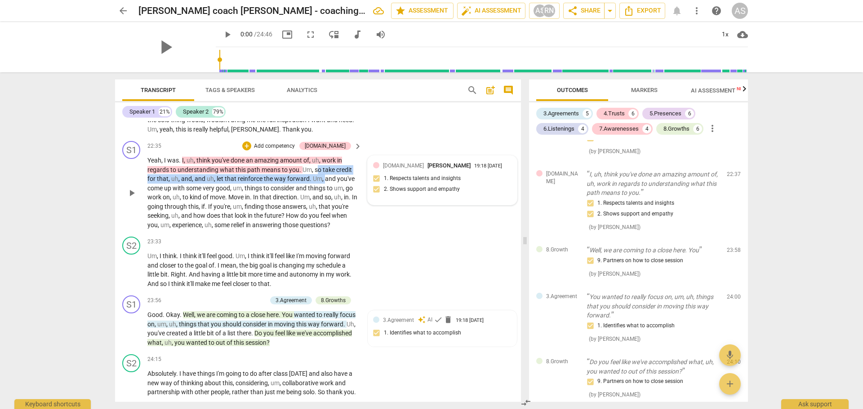
drag, startPoint x: 316, startPoint y: 197, endPoint x: 323, endPoint y: 208, distance: 12.3
click at [323, 208] on p "Yeah , I was . I , uh , think you've done an amazing amount of , uh , work in r…" at bounding box center [252, 193] width 210 height 74
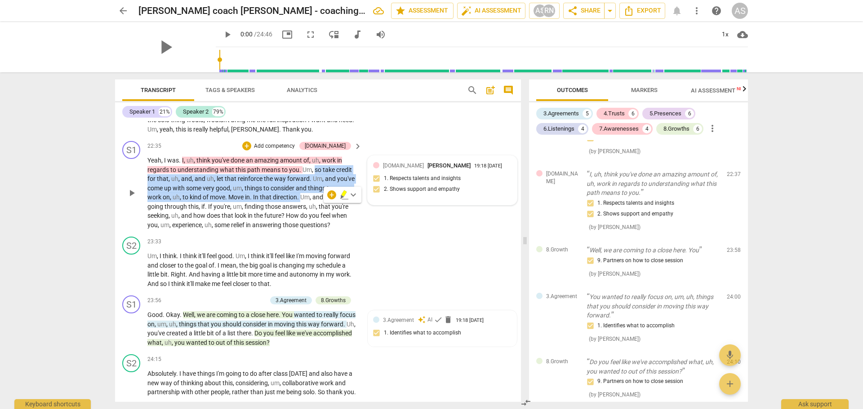
drag, startPoint x: 313, startPoint y: 196, endPoint x: 301, endPoint y: 226, distance: 32.2
click at [301, 226] on p "Yeah , I was . I , uh , think you've done an amazing amount of , uh , work in r…" at bounding box center [252, 193] width 210 height 74
click at [296, 151] on p "Add competency" at bounding box center [274, 146] width 43 height 8
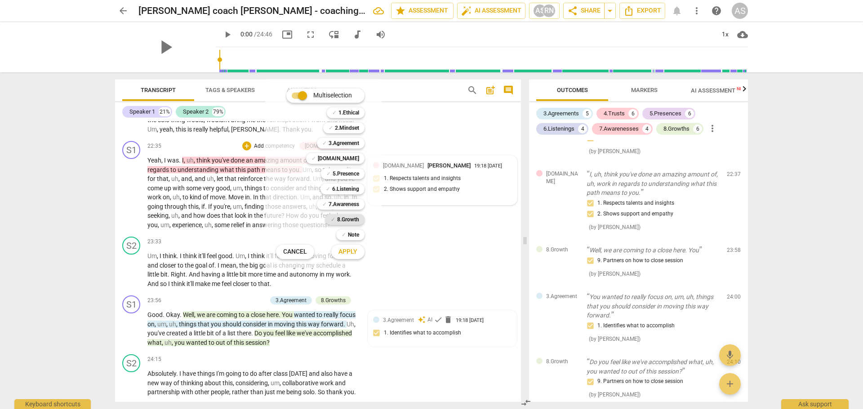
click at [346, 221] on b "8.Growth" at bounding box center [348, 219] width 22 height 11
click at [348, 247] on span "Apply" at bounding box center [347, 252] width 19 height 9
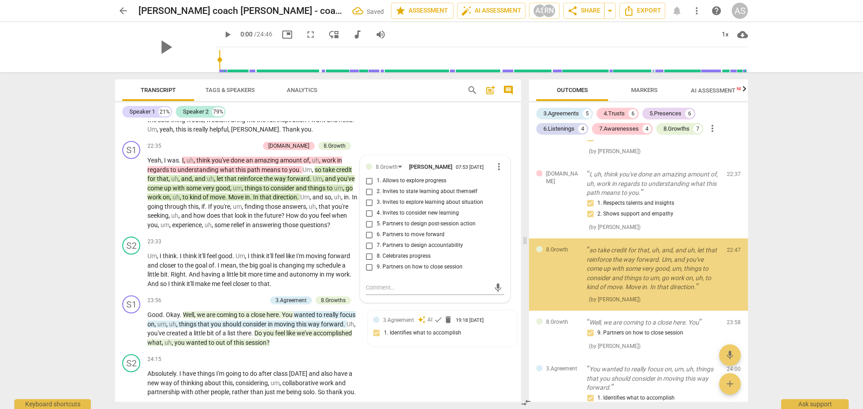
scroll to position [2036, 0]
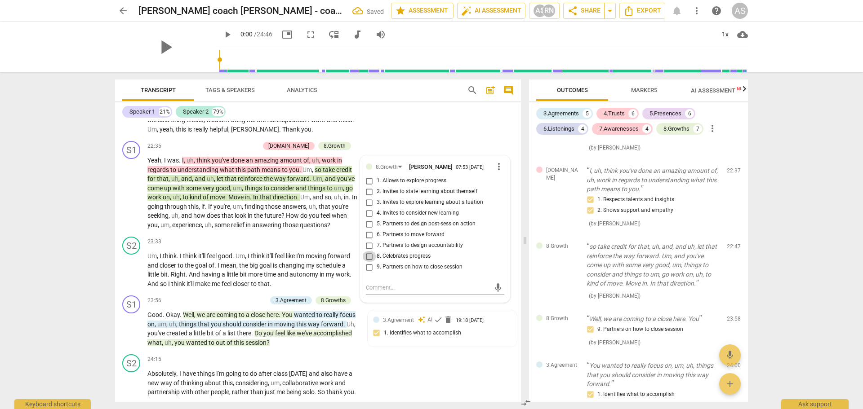
click at [367, 247] on input "8. Celebrates progress" at bounding box center [369, 256] width 14 height 11
checkbox input "true"
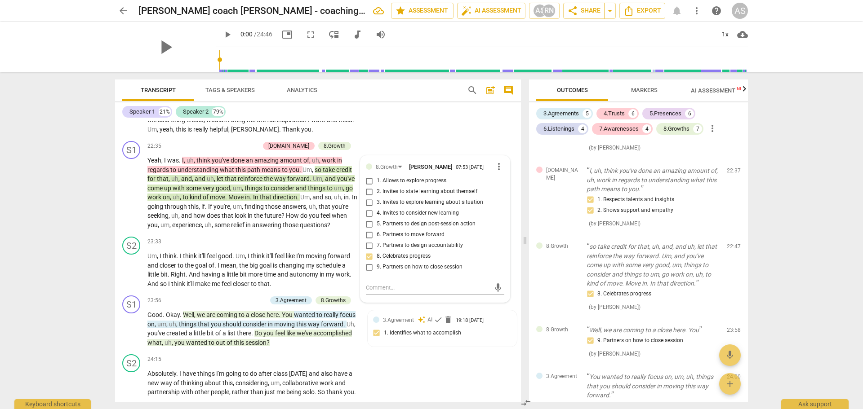
click at [330, 229] on span "?" at bounding box center [328, 225] width 3 height 7
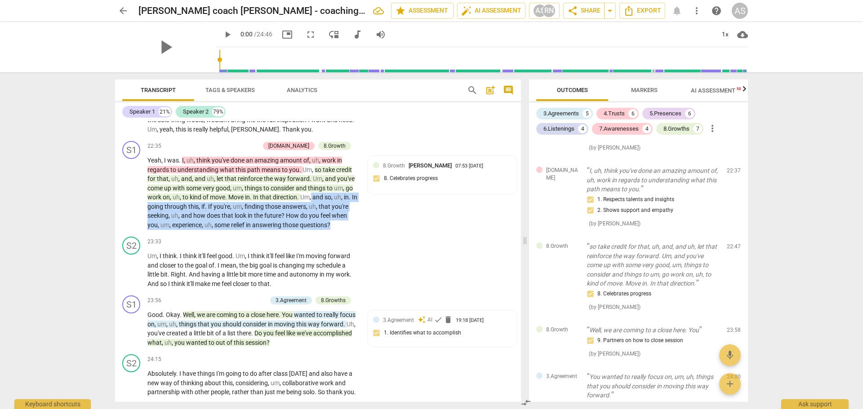
drag, startPoint x: 332, startPoint y: 252, endPoint x: 312, endPoint y: 226, distance: 32.7
click at [312, 226] on p "Yeah , I was . I , uh , think you've done an amazing amount of , uh , work in r…" at bounding box center [252, 193] width 210 height 74
click at [257, 151] on p "Add competency" at bounding box center [238, 146] width 43 height 8
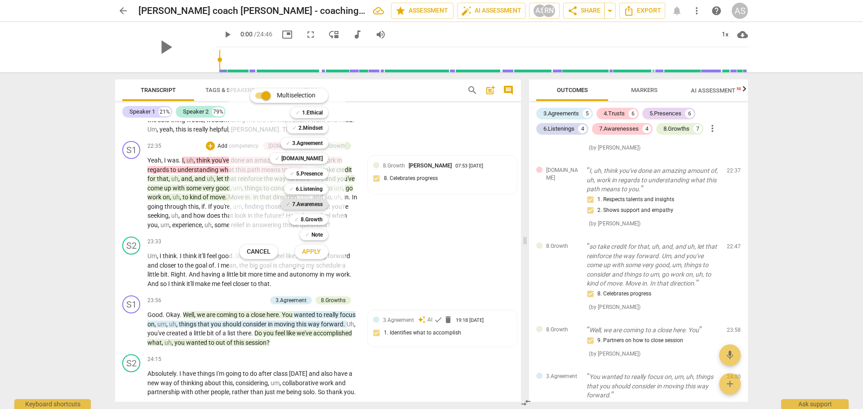
click at [309, 204] on b "7.Awareness" at bounding box center [307, 204] width 31 height 11
click at [308, 218] on b "8.Growth" at bounding box center [312, 219] width 22 height 11
click at [304, 247] on span "Apply" at bounding box center [311, 252] width 19 height 9
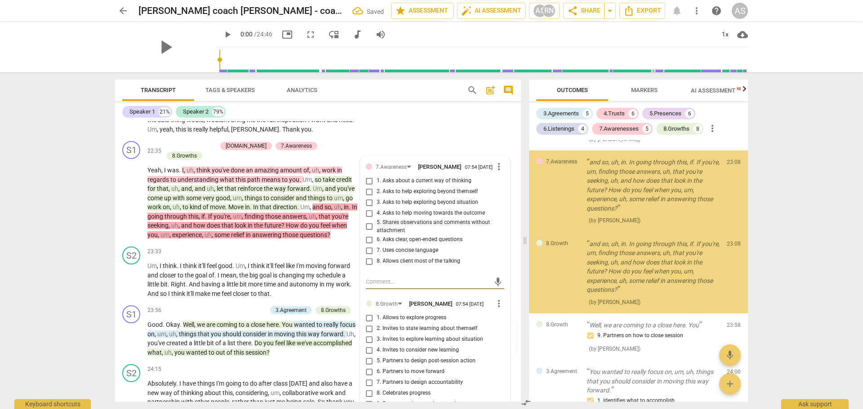
scroll to position [2206, 0]
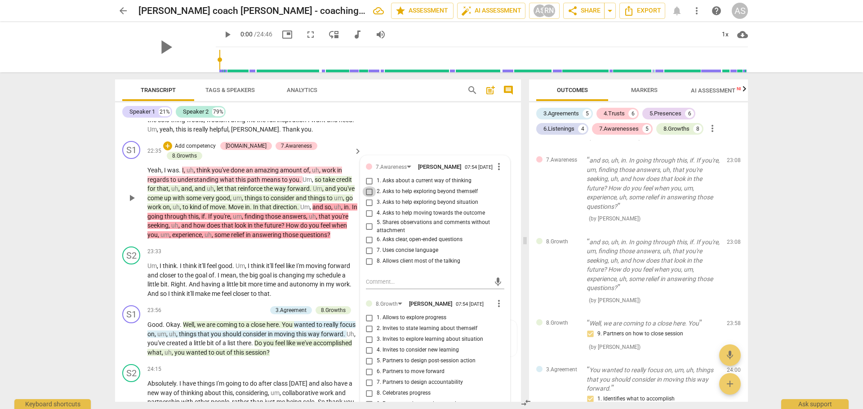
click at [368, 197] on input "2. Asks to help exploring beyond themself" at bounding box center [369, 191] width 14 height 11
checkbox input "true"
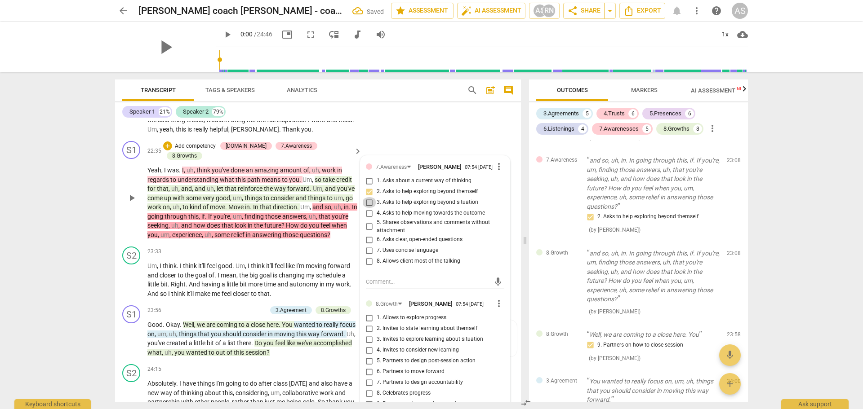
click at [367, 208] on input "3. Asks to help exploring beyond situation" at bounding box center [369, 202] width 14 height 11
checkbox input "true"
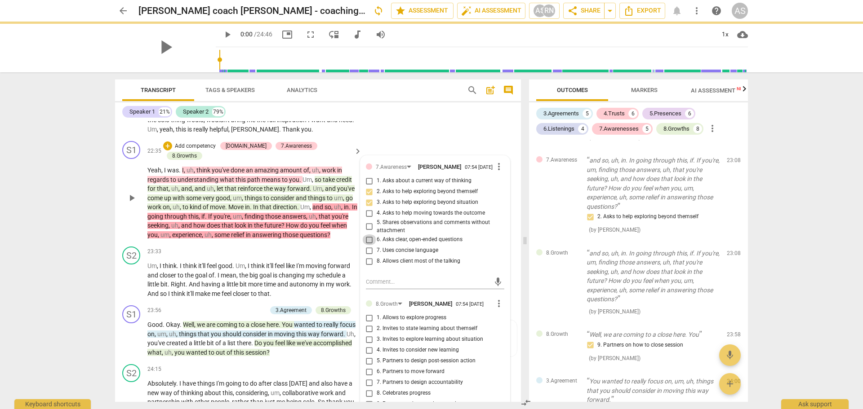
click at [366, 245] on input "6. Asks clear, open-ended questions" at bounding box center [369, 240] width 14 height 11
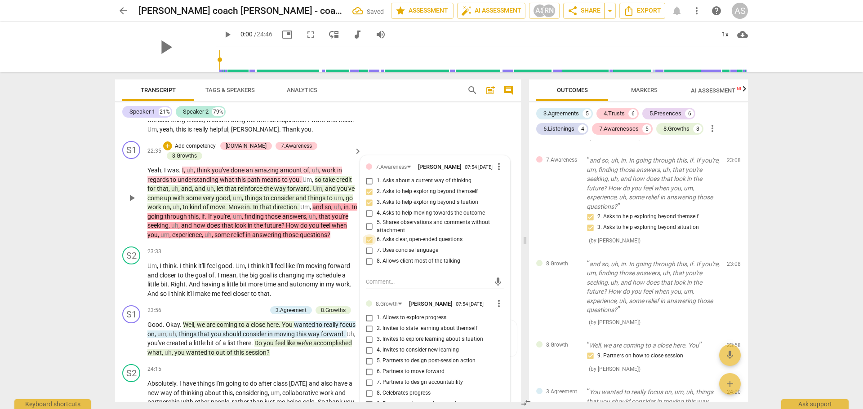
click at [366, 245] on input "6. Asks clear, open-ended questions" at bounding box center [369, 240] width 14 height 11
checkbox input "true"
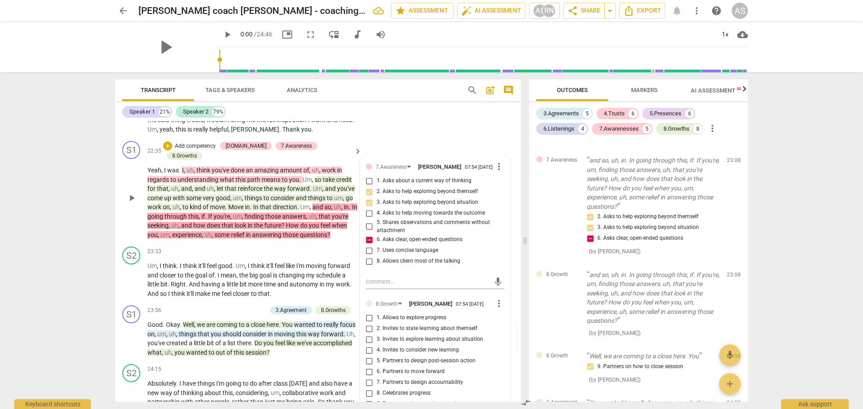
click at [365, 247] on input "5. Partners to design post-session action" at bounding box center [369, 361] width 14 height 11
checkbox input "true"
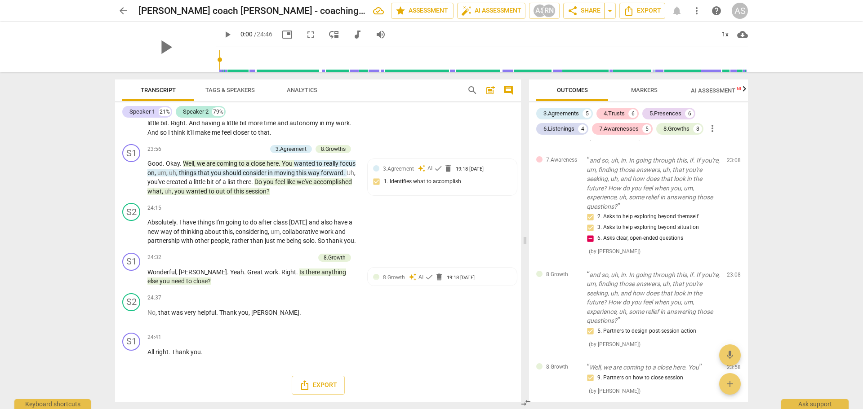
scroll to position [2955, 0]
click at [335, 145] on div "8.Growths" at bounding box center [333, 149] width 25 height 8
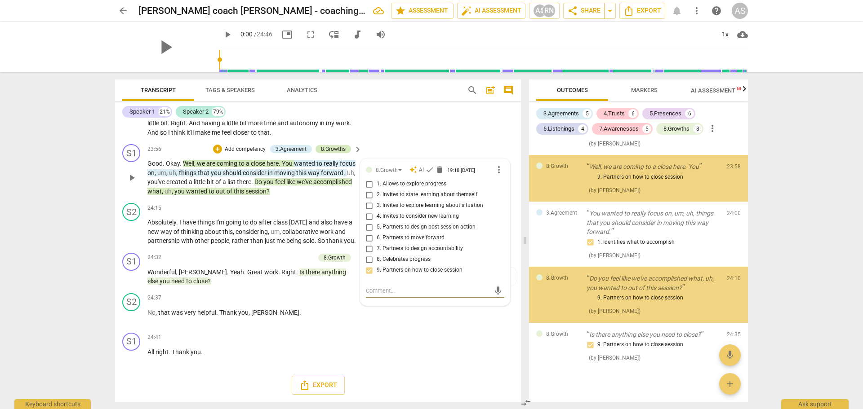
scroll to position [2419, 0]
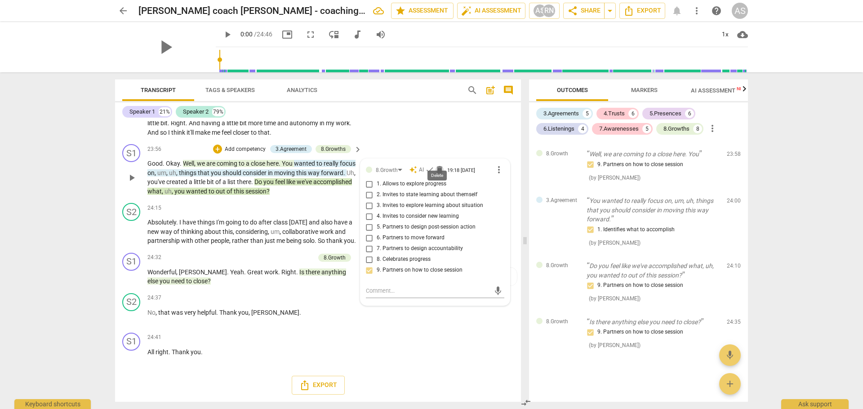
click at [438, 165] on span "delete" at bounding box center [439, 169] width 9 height 9
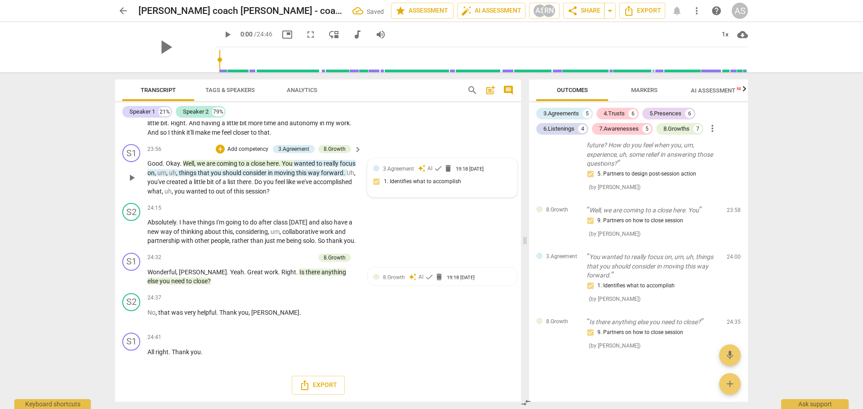
scroll to position [2363, 0]
click at [448, 164] on span "delete" at bounding box center [447, 168] width 9 height 9
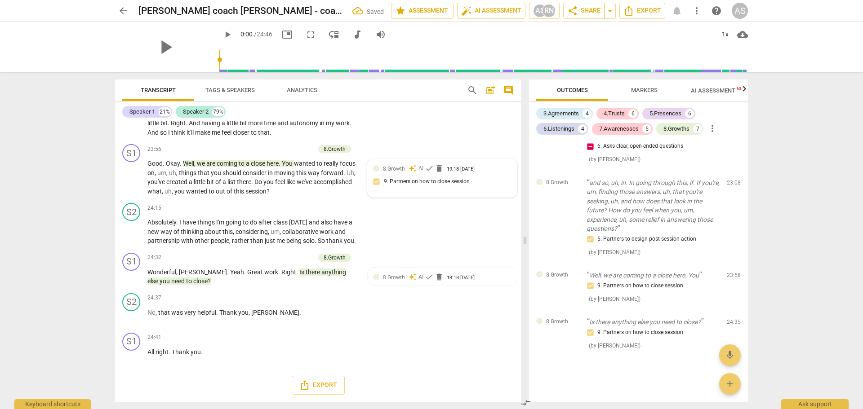
scroll to position [2298, 0]
click at [436, 164] on span "delete" at bounding box center [438, 168] width 9 height 9
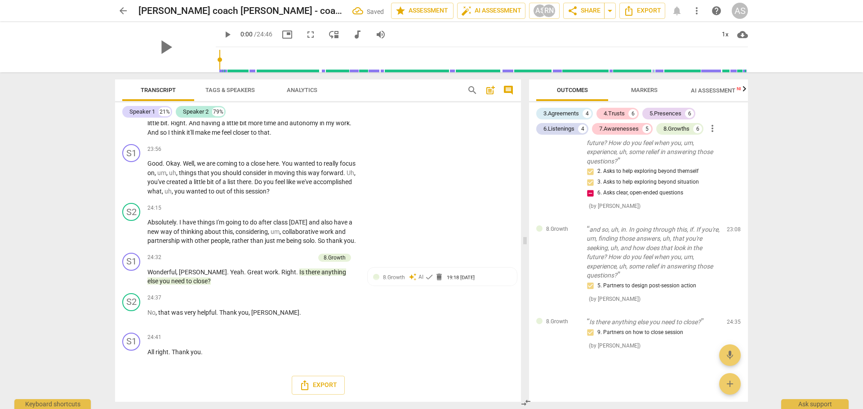
scroll to position [2251, 0]
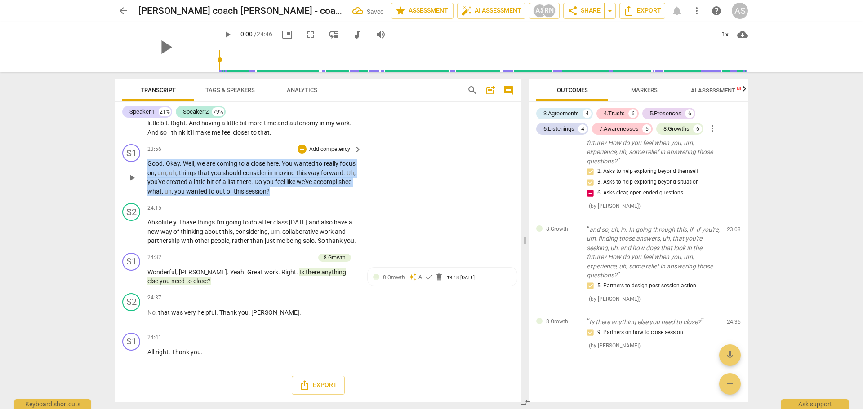
drag, startPoint x: 313, startPoint y: 182, endPoint x: 146, endPoint y: 157, distance: 168.5
click at [146, 157] on div "S1 play_arrow pause 23:56 + Add competency keyboard_arrow_right Good . Okay . W…" at bounding box center [318, 170] width 406 height 59
click at [336, 146] on p "Add competency" at bounding box center [329, 150] width 43 height 8
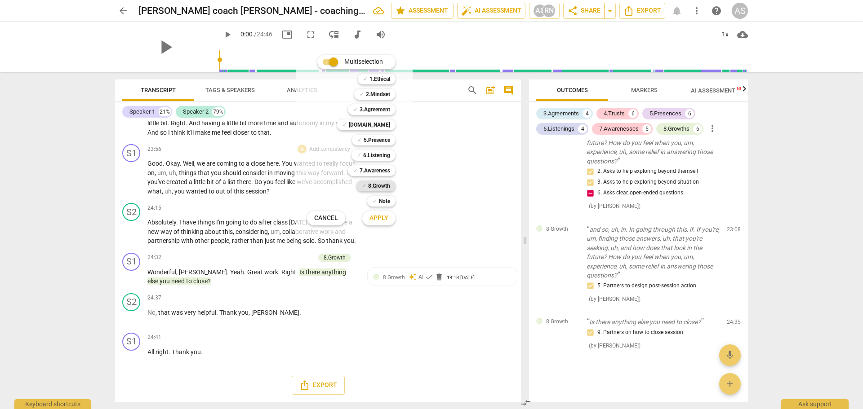
click at [377, 185] on b "8.Growth" at bounding box center [379, 186] width 22 height 11
click at [381, 220] on span "Apply" at bounding box center [378, 218] width 19 height 9
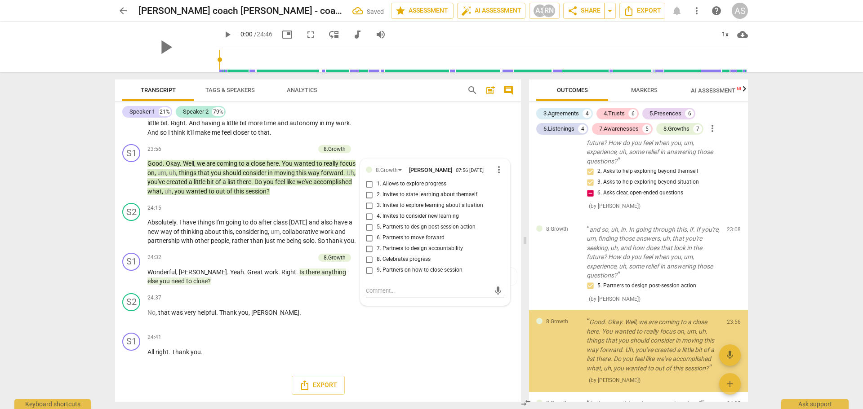
scroll to position [2331, 0]
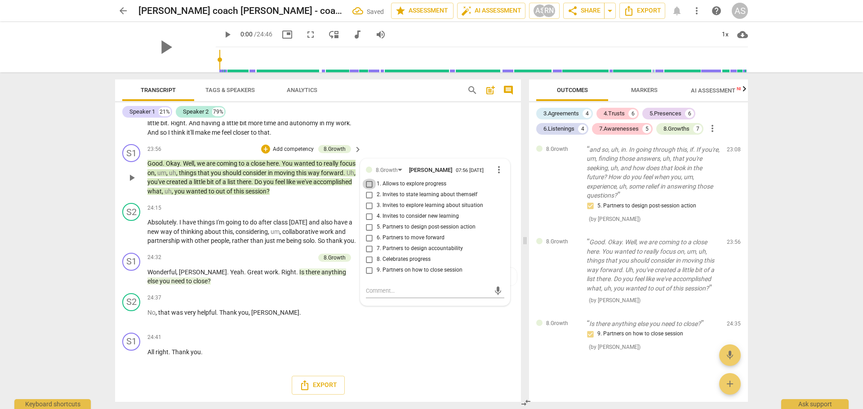
click at [367, 179] on input "1. Allows to explore progress" at bounding box center [369, 184] width 14 height 11
checkbox input "true"
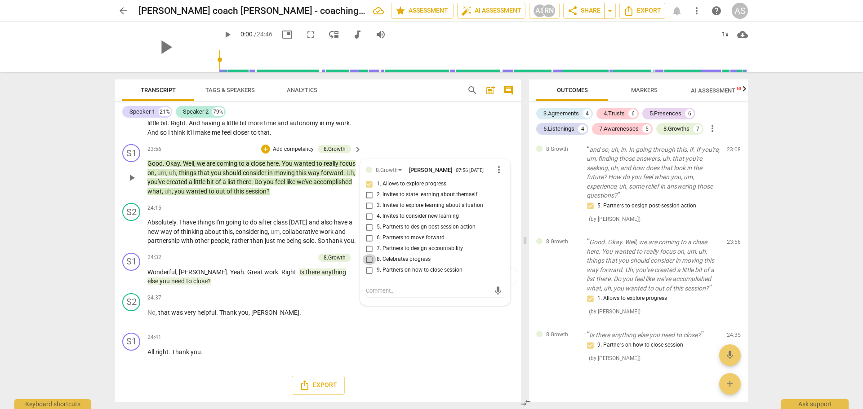
click at [367, 247] on input "8. Celebrates progress" at bounding box center [369, 259] width 14 height 11
checkbox input "true"
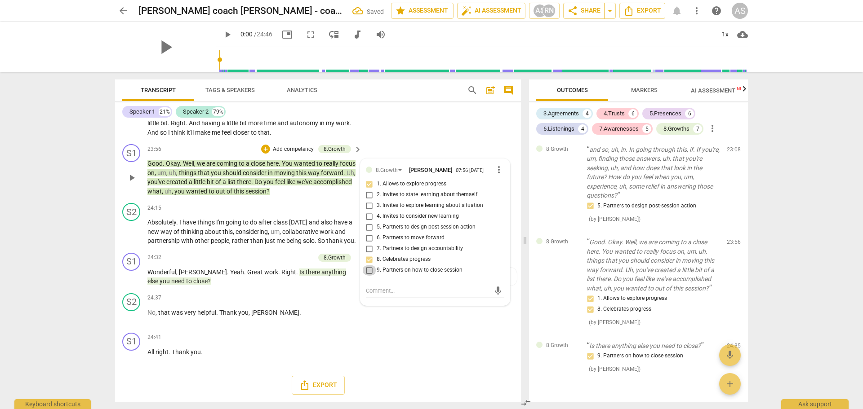
click at [367, 247] on input "9. Partners on how to close session" at bounding box center [369, 270] width 14 height 11
checkbox input "false"
click at [291, 146] on p "Add competency" at bounding box center [293, 150] width 43 height 8
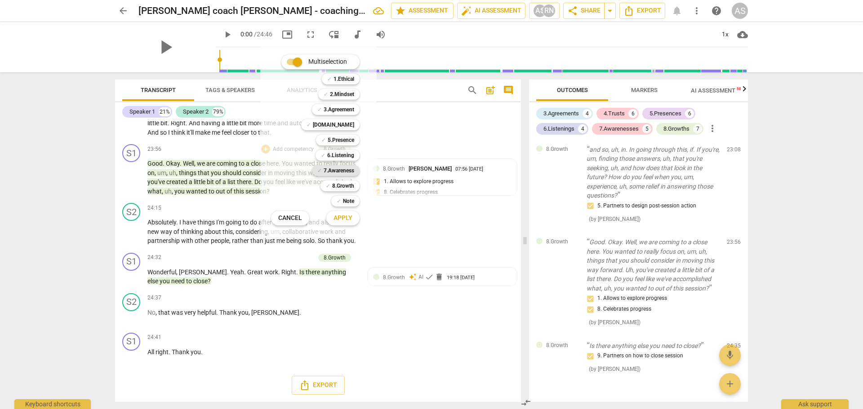
click at [335, 172] on b "7.Awareness" at bounding box center [338, 170] width 31 height 11
click at [341, 221] on span "Apply" at bounding box center [342, 218] width 19 height 9
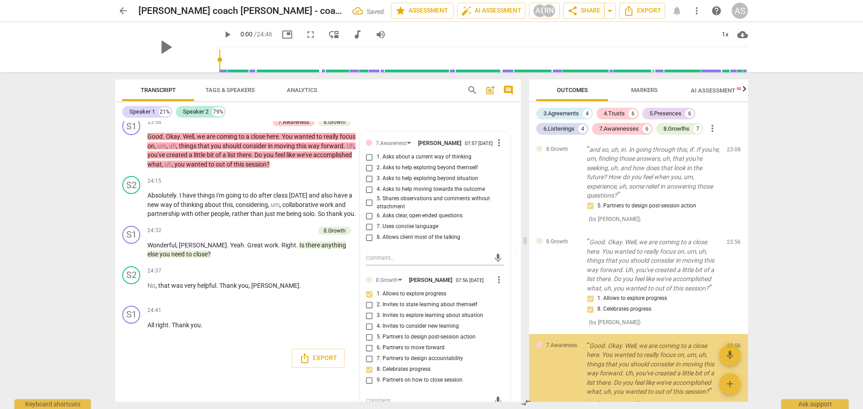
scroll to position [2435, 0]
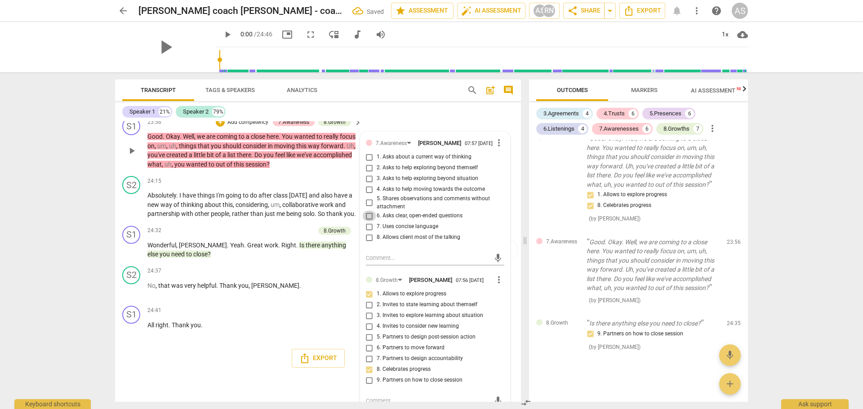
click at [366, 222] on input "6. Asks clear, open-ended questions" at bounding box center [369, 216] width 14 height 11
checkbox input "true"
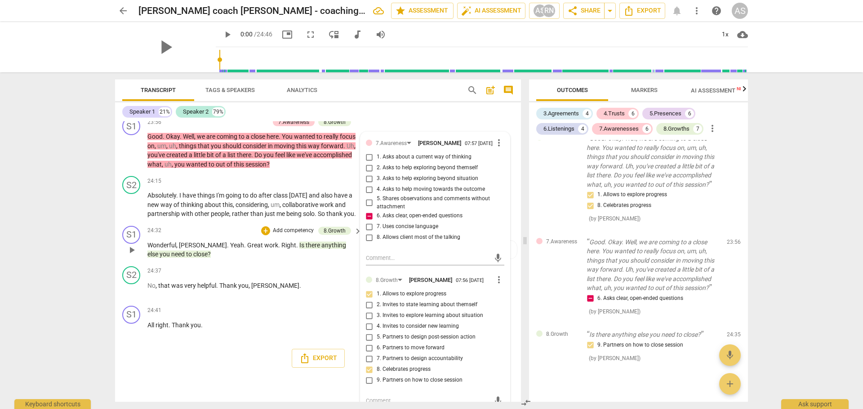
click at [231, 247] on p "Wonderful , [PERSON_NAME] . Yeah . Great work . Right . Is there anything else …" at bounding box center [252, 250] width 210 height 18
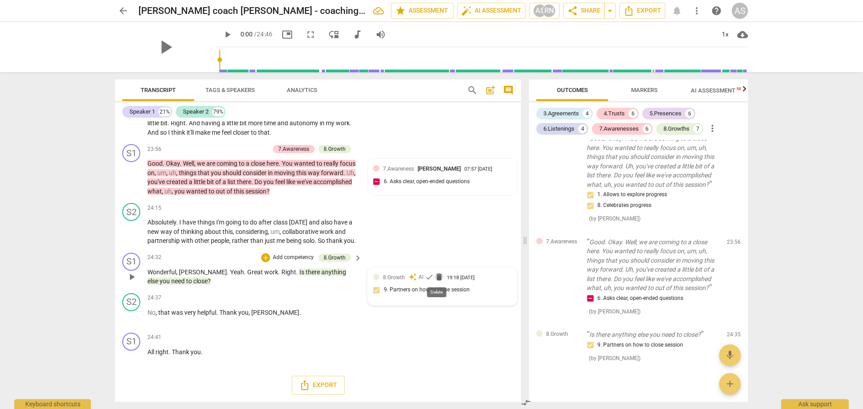
click at [437, 247] on span "delete" at bounding box center [438, 277] width 9 height 9
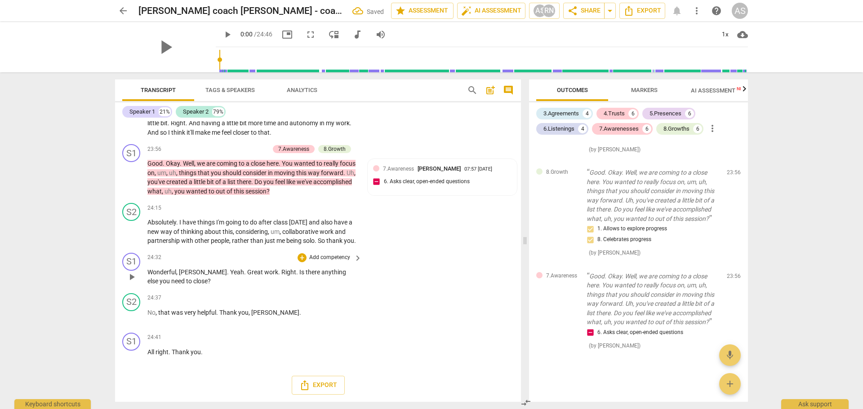
scroll to position [2401, 0]
click at [325, 247] on p "Add competency" at bounding box center [329, 258] width 43 height 8
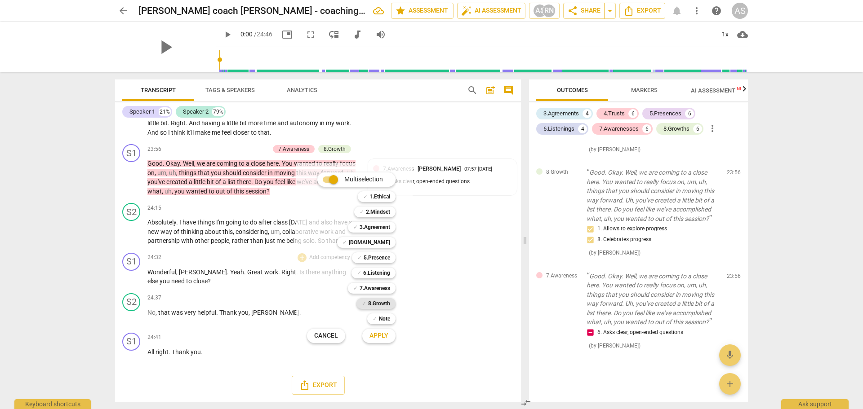
click at [372, 247] on b "8.Growth" at bounding box center [379, 303] width 22 height 11
click at [377, 247] on span "Apply" at bounding box center [378, 336] width 19 height 9
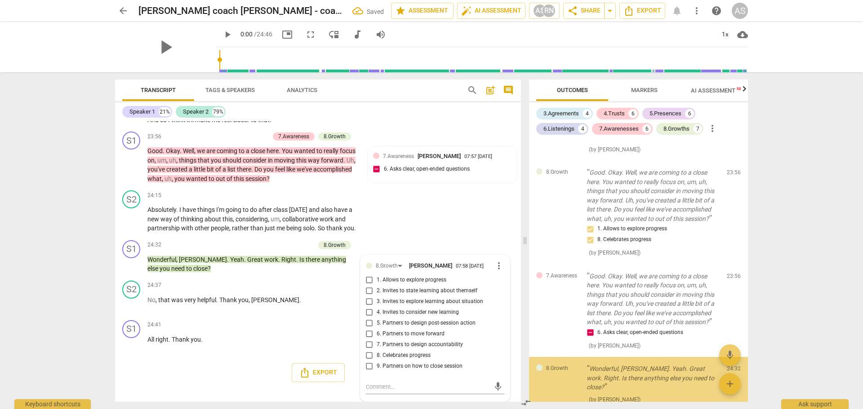
scroll to position [2956, 0]
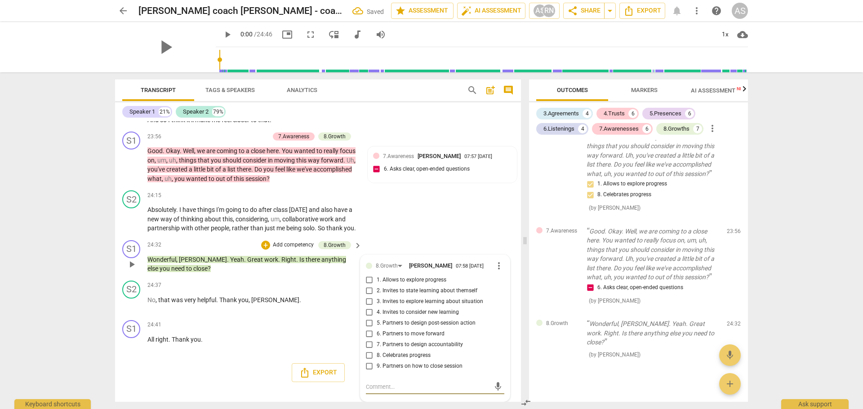
click at [368, 247] on input "8. Celebrates progress" at bounding box center [369, 355] width 14 height 11
checkbox input "true"
click at [366, 247] on input "9. Partners on how to close session" at bounding box center [369, 366] width 14 height 11
checkbox input "true"
click at [228, 247] on div "Export" at bounding box center [318, 372] width 406 height 33
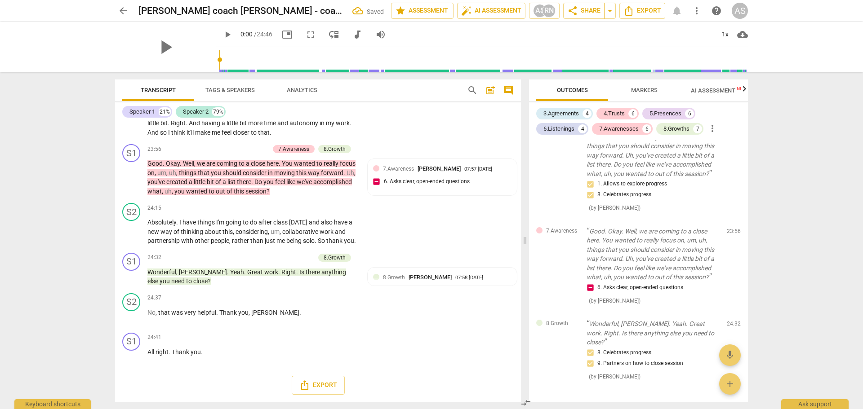
scroll to position [2955, 0]
click at [319, 247] on span "Export" at bounding box center [318, 385] width 38 height 11
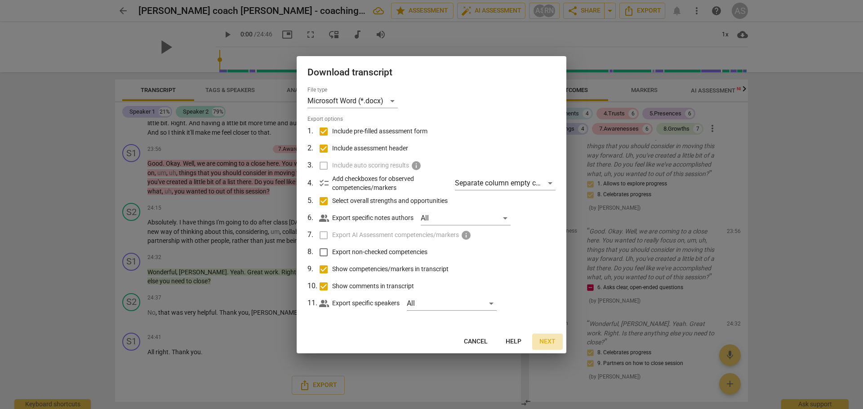
click at [547, 247] on span "Next" at bounding box center [547, 341] width 16 height 9
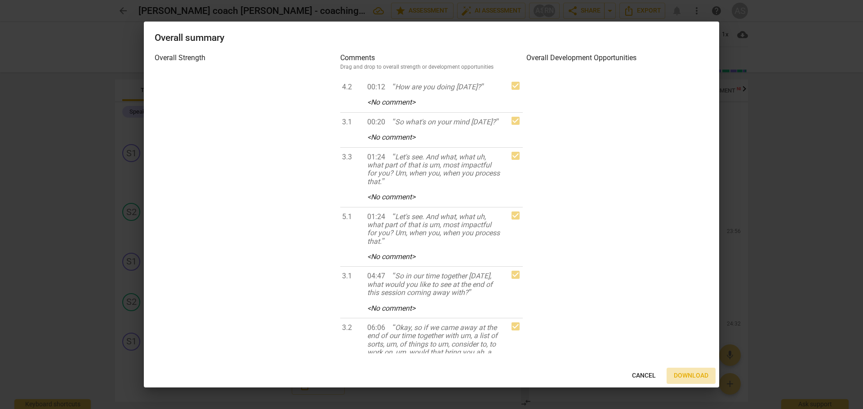
click at [575, 247] on span "Download" at bounding box center [690, 376] width 35 height 9
